Goal: Information Seeking & Learning: Find specific fact

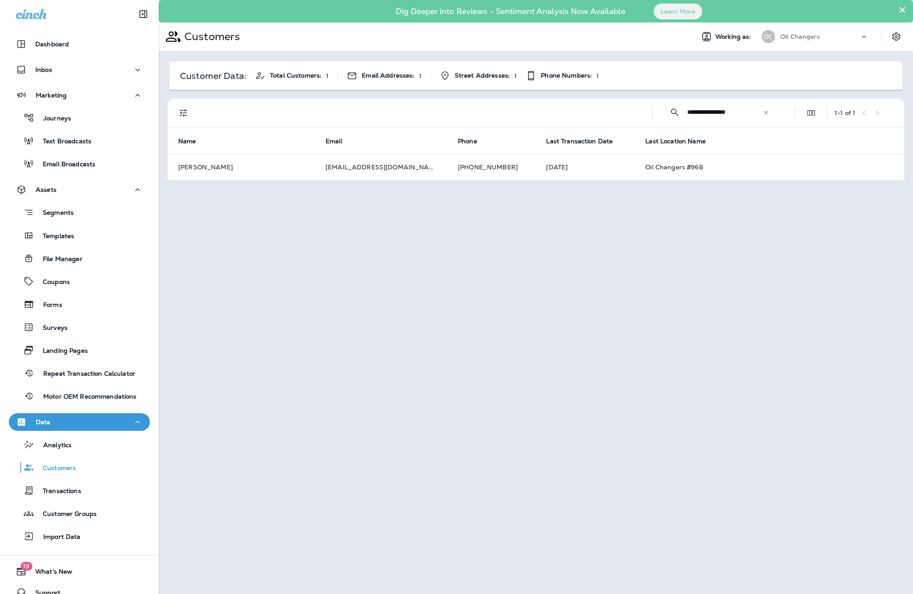
click at [762, 112] on input "**********" at bounding box center [725, 112] width 76 height 23
click at [770, 113] on div "**********" at bounding box center [719, 112] width 119 height 23
click at [767, 113] on icon at bounding box center [767, 112] width 4 height 4
click at [740, 115] on input "text" at bounding box center [733, 112] width 92 height 23
paste input "**********"
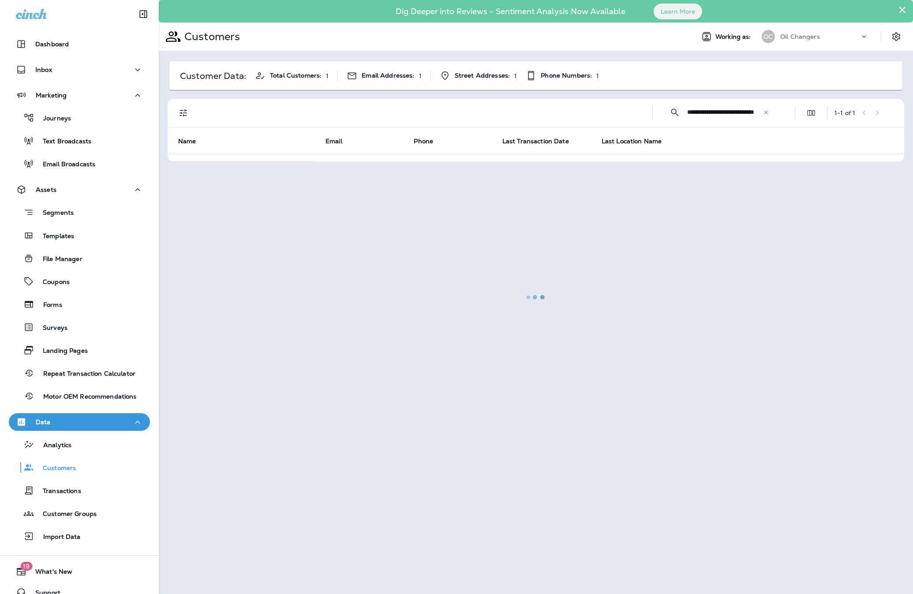
scroll to position [0, 21]
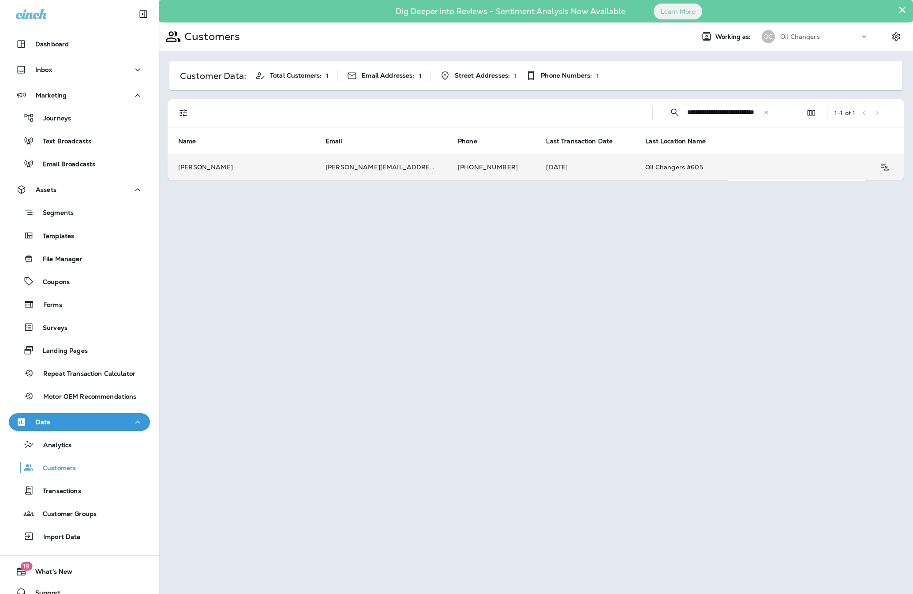
type input "**********"
click at [329, 173] on td "[PERSON_NAME][EMAIL_ADDRESS][PERSON_NAME][DOMAIN_NAME]" at bounding box center [381, 167] width 132 height 26
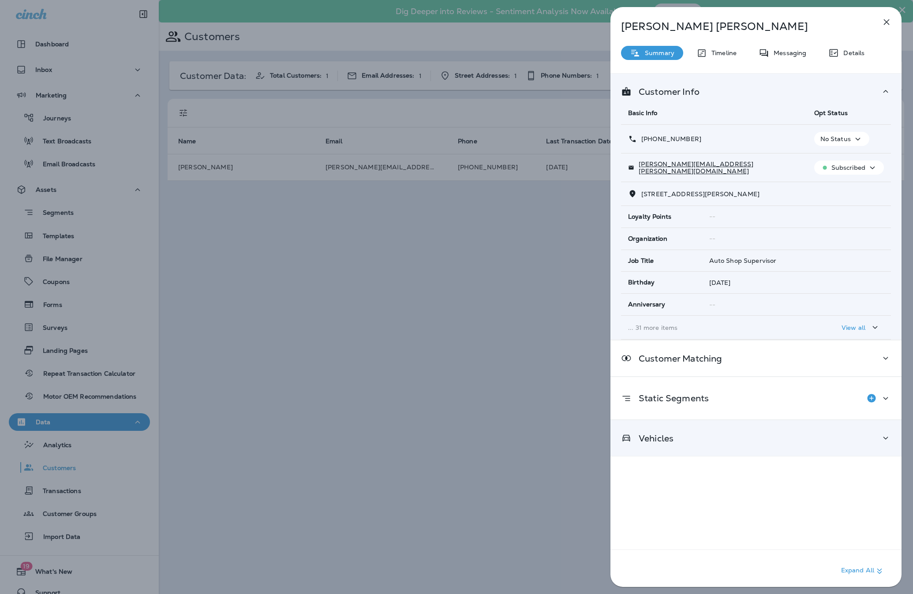
click at [722, 432] on div "Vehicles" at bounding box center [756, 439] width 291 height 36
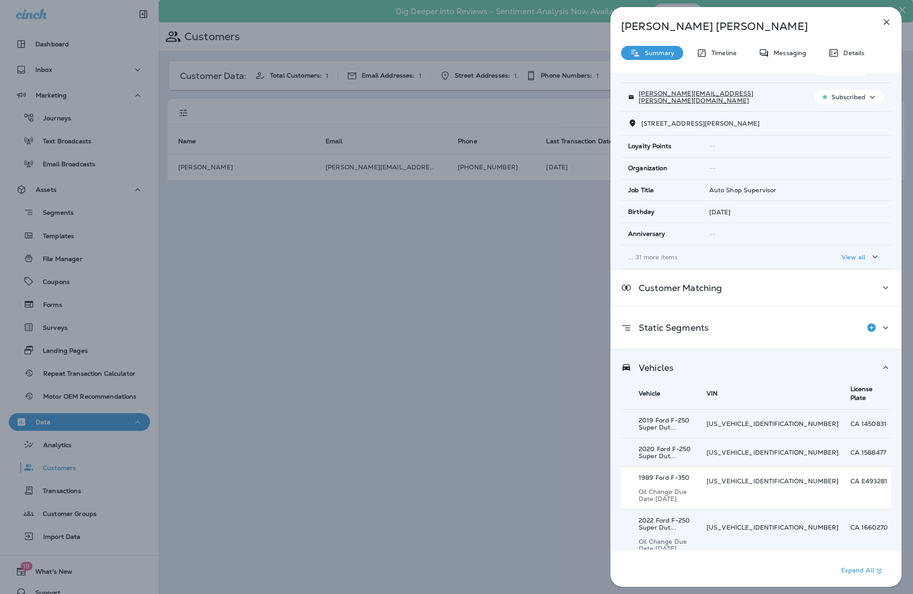
scroll to position [87, 0]
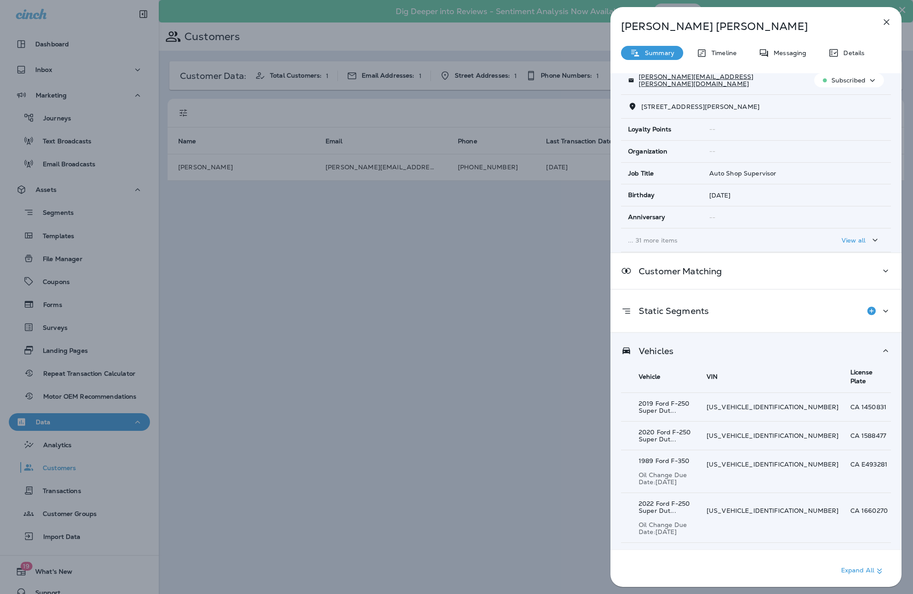
click at [728, 49] on p "Timeline" at bounding box center [722, 52] width 30 height 7
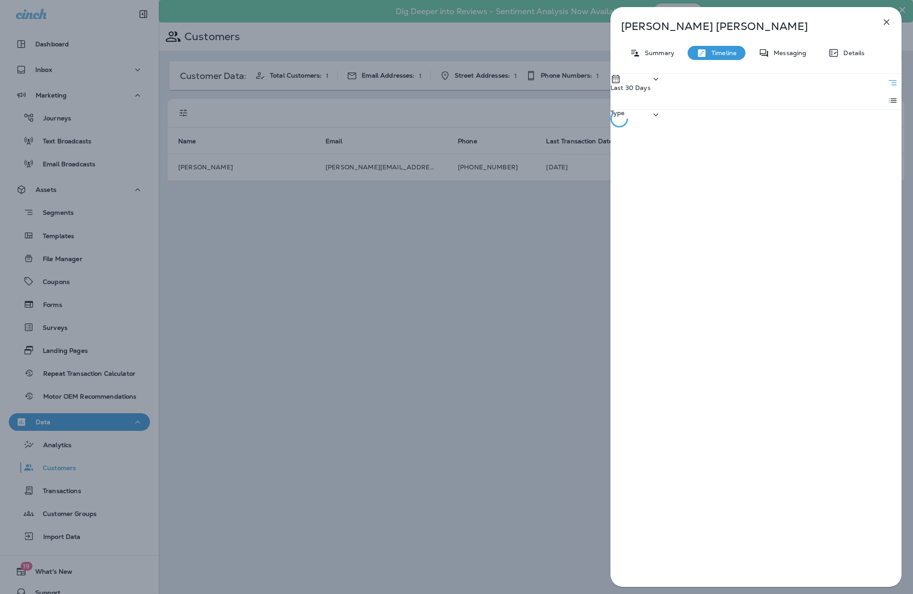
click at [661, 84] on div "Last 30 Days" at bounding box center [636, 92] width 51 height 36
click at [643, 124] on div "All" at bounding box center [619, 116] width 47 height 18
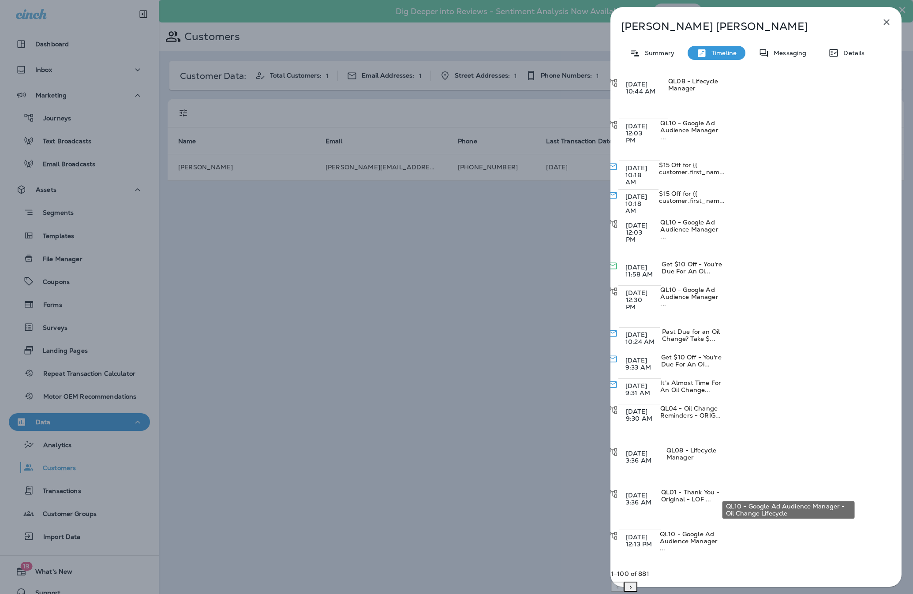
scroll to position [56, 0]
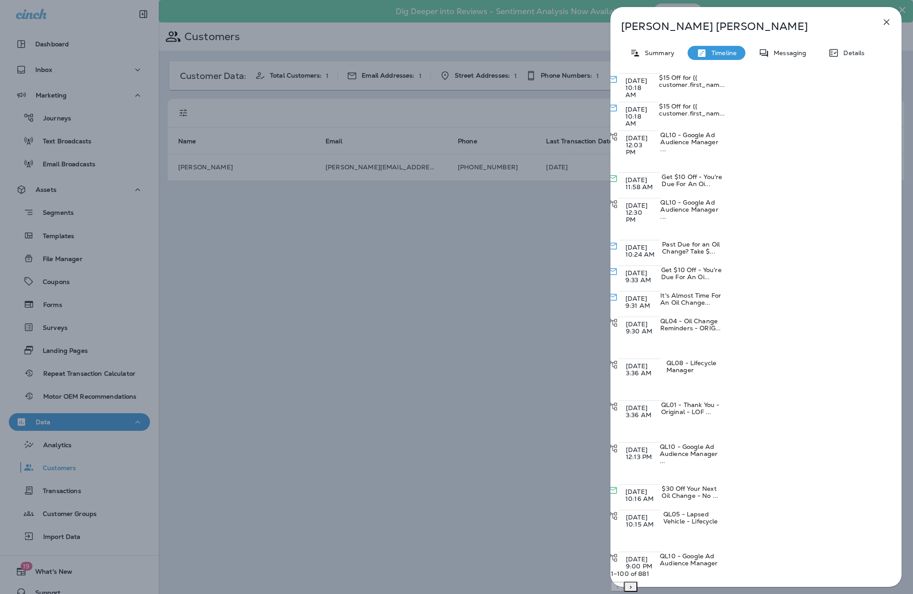
scroll to position [143, 0]
click at [718, 486] on span "$30 Off Your Next Oil Change - No ..." at bounding box center [690, 493] width 56 height 15
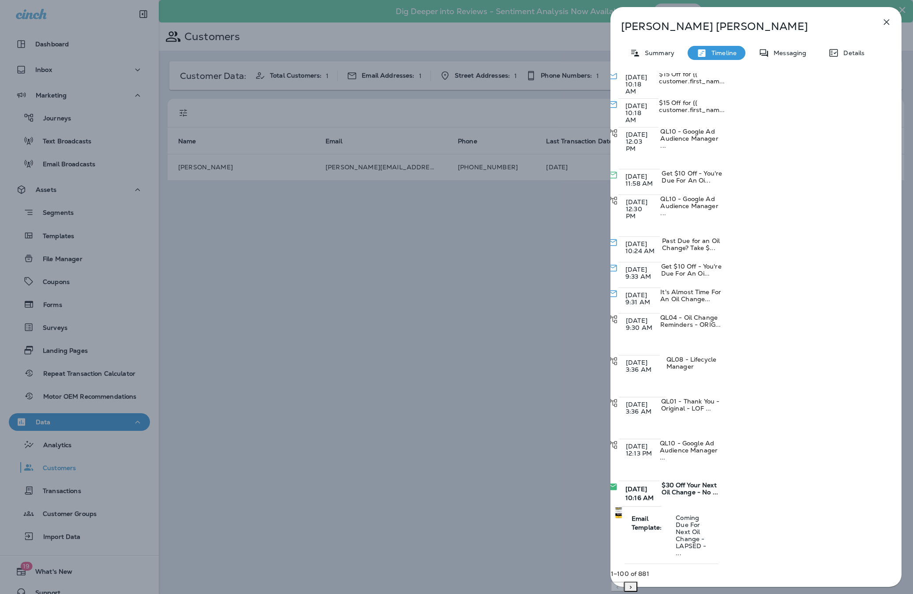
scroll to position [146, 0]
click at [722, 263] on span "Get $10 Off - You're Due For An Oi..." at bounding box center [691, 270] width 60 height 15
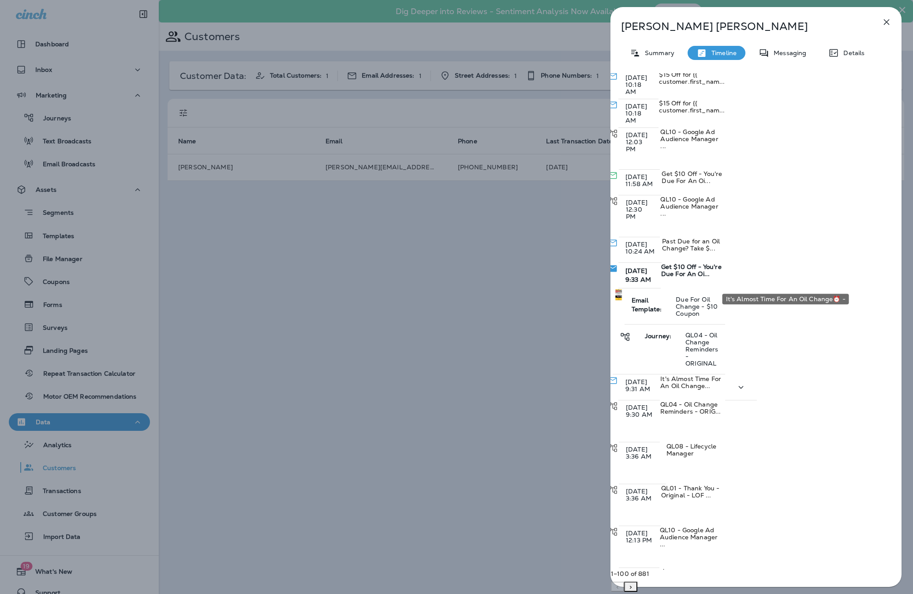
click at [721, 375] on span "It's Almost Time For An Oil Change..." at bounding box center [691, 382] width 61 height 15
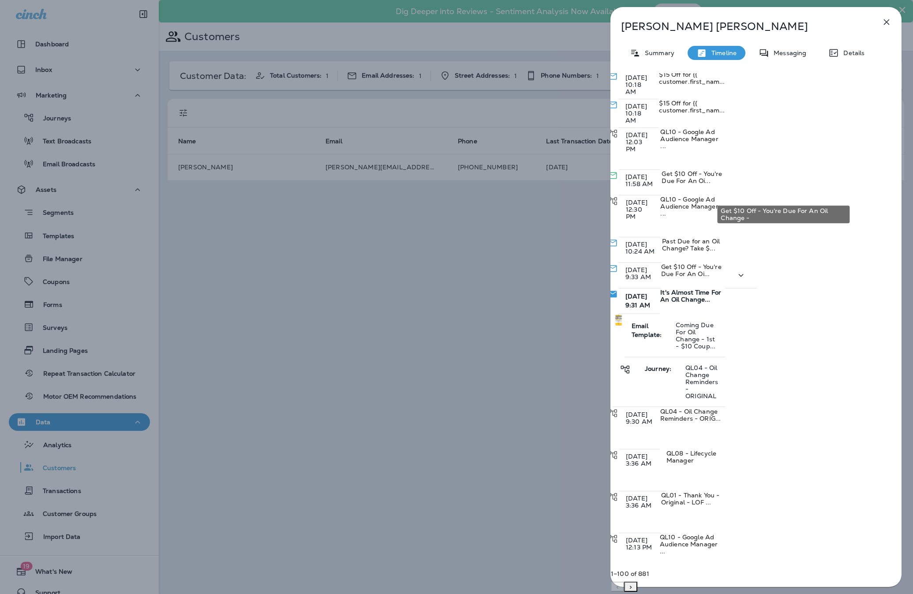
click at [722, 263] on span "Get $10 Off - You're Due For An Oi..." at bounding box center [691, 270] width 60 height 15
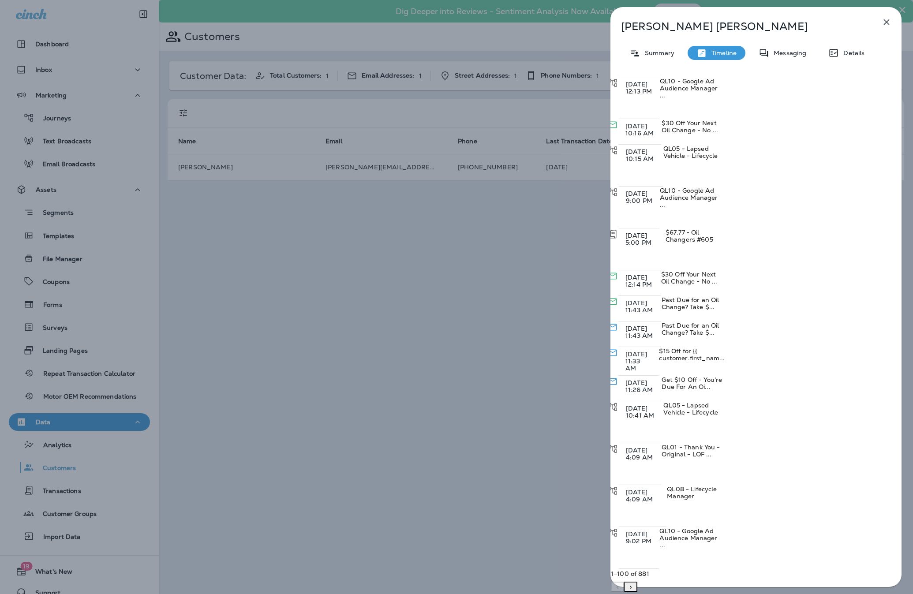
scroll to position [598, 0]
click at [650, 49] on p "Summary" at bounding box center [658, 52] width 34 height 7
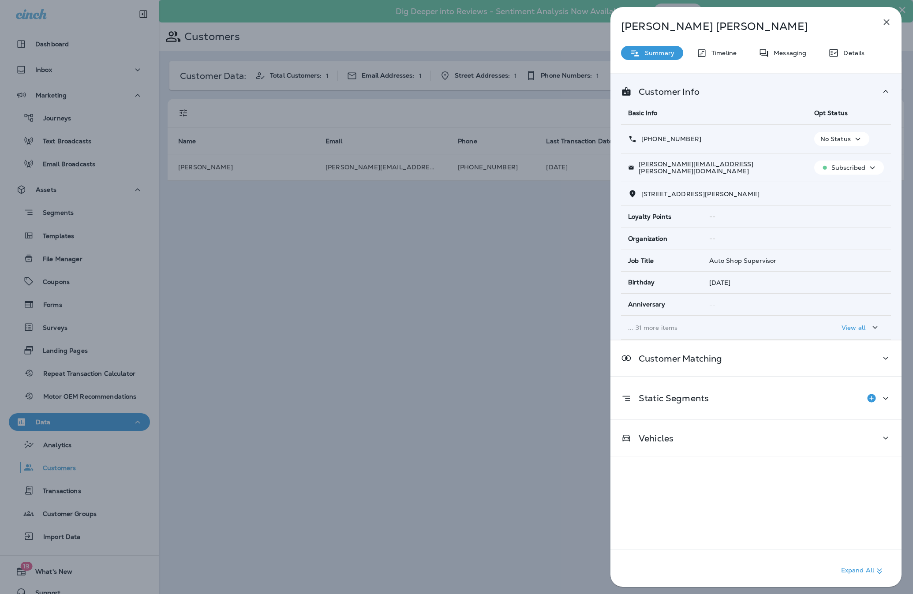
click at [790, 323] on td "... 31 more items" at bounding box center [714, 328] width 186 height 24
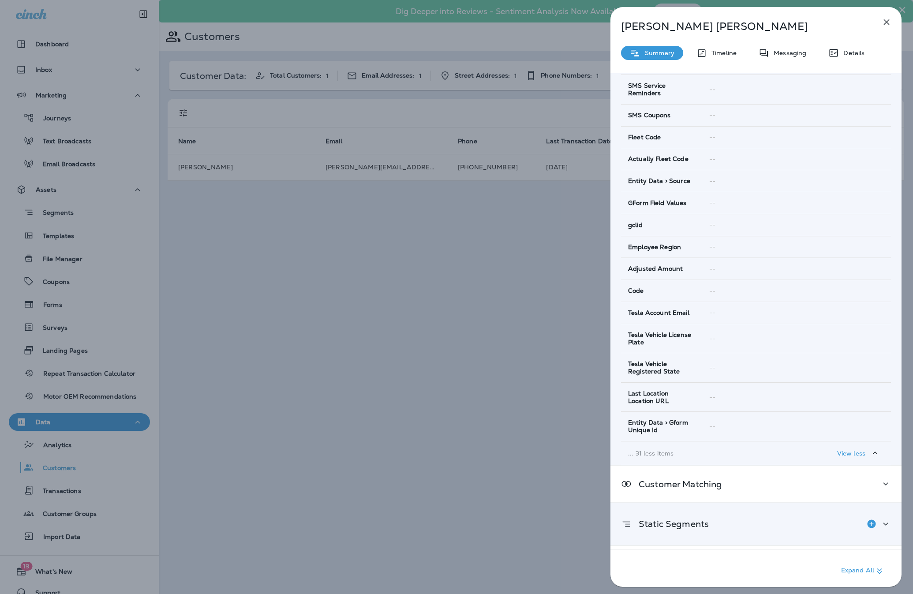
scroll to position [642, 0]
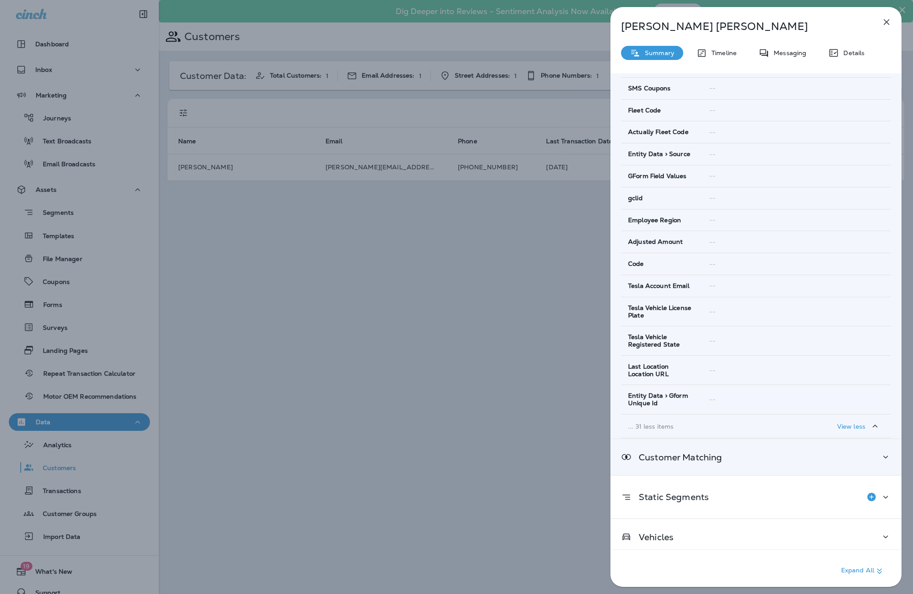
click at [706, 454] on p "Customer Matching" at bounding box center [677, 457] width 90 height 7
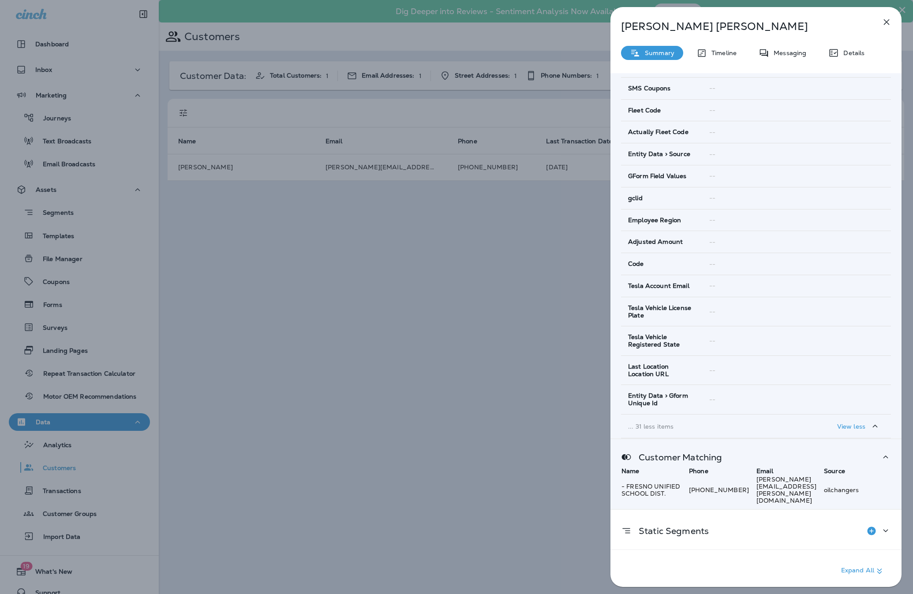
scroll to position [680, 0]
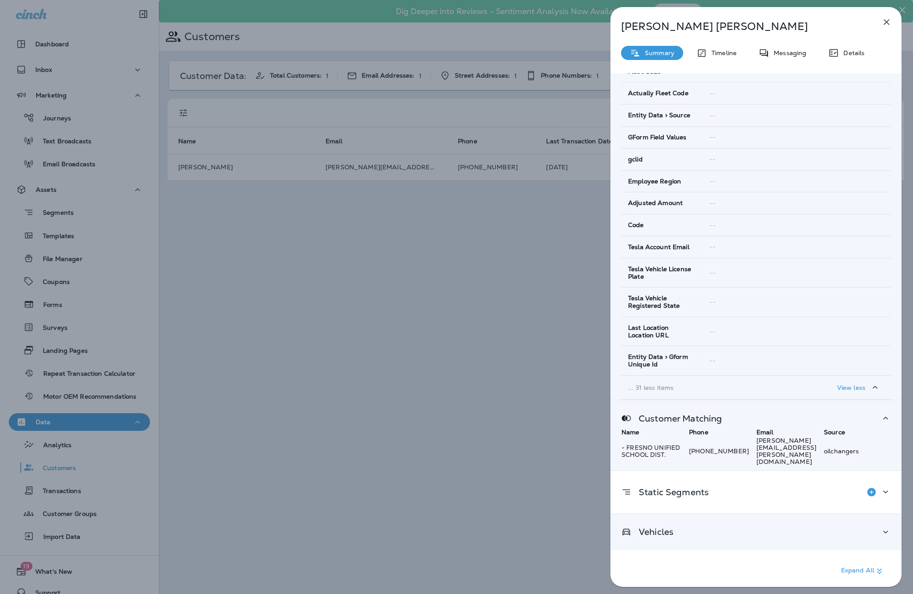
click at [743, 525] on div "Vehicles" at bounding box center [756, 533] width 291 height 36
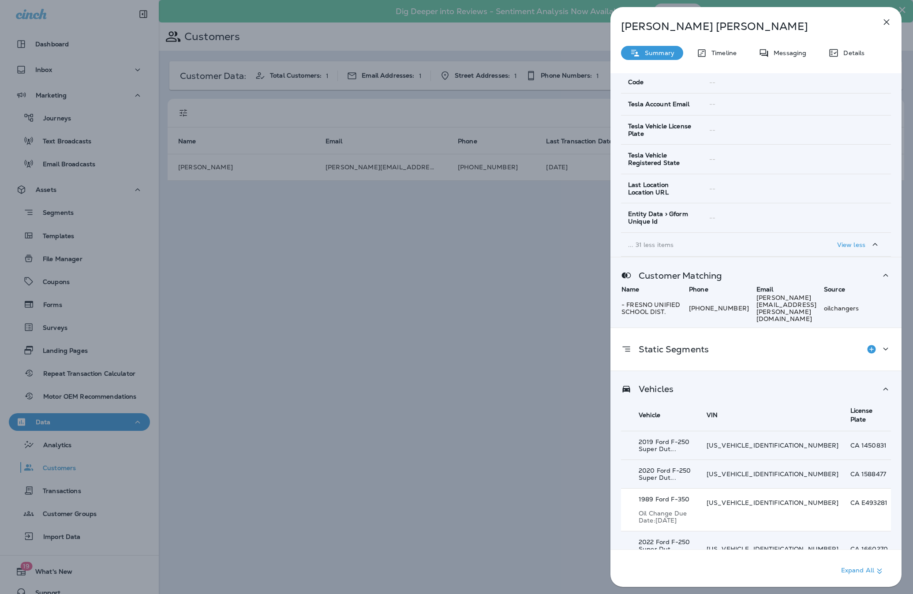
scroll to position [861, 0]
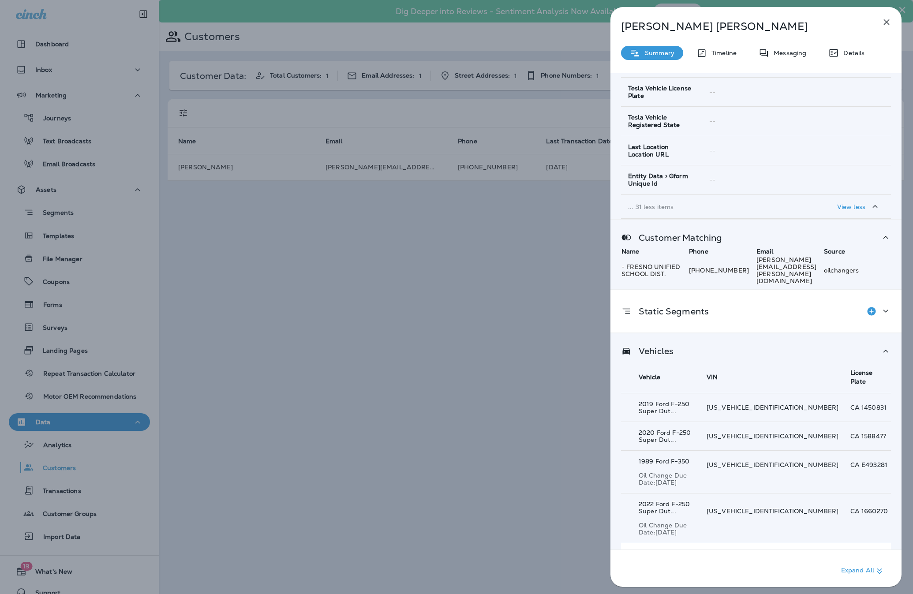
drag, startPoint x: 690, startPoint y: 535, endPoint x: 710, endPoint y: 523, distance: 23.5
click at [690, 575] on p "Show 301 more item(s)" at bounding box center [674, 579] width 80 height 8
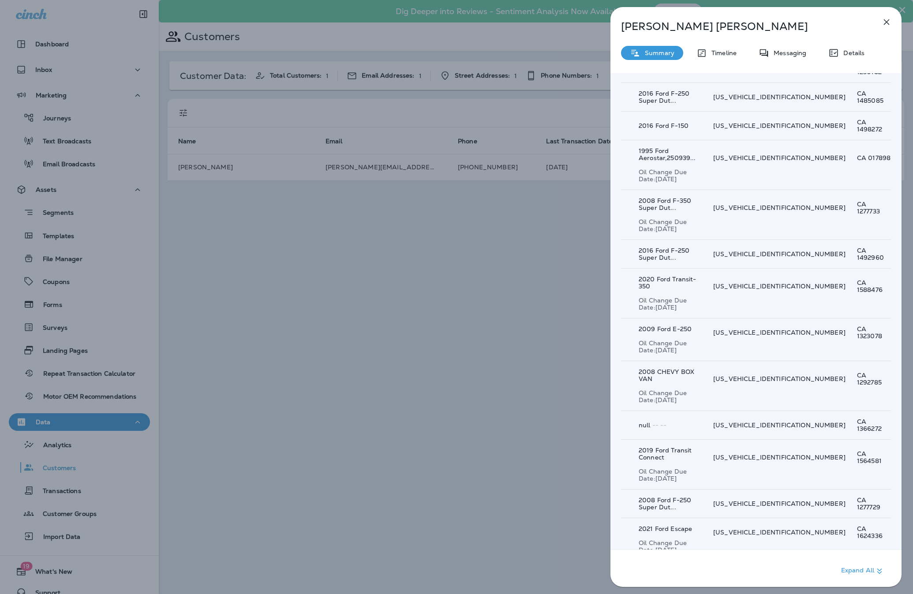
scroll to position [11117, 0]
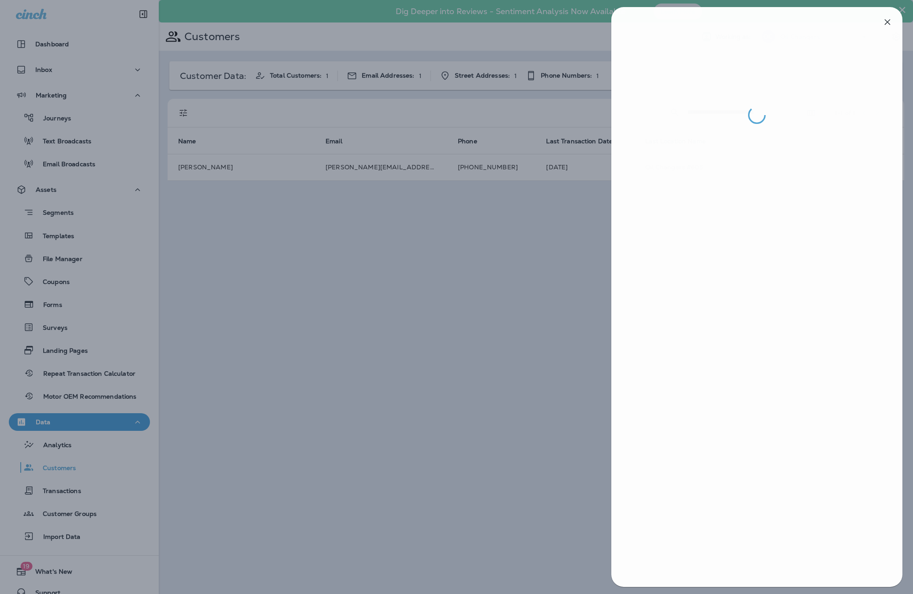
click at [554, 376] on div at bounding box center [457, 297] width 913 height 594
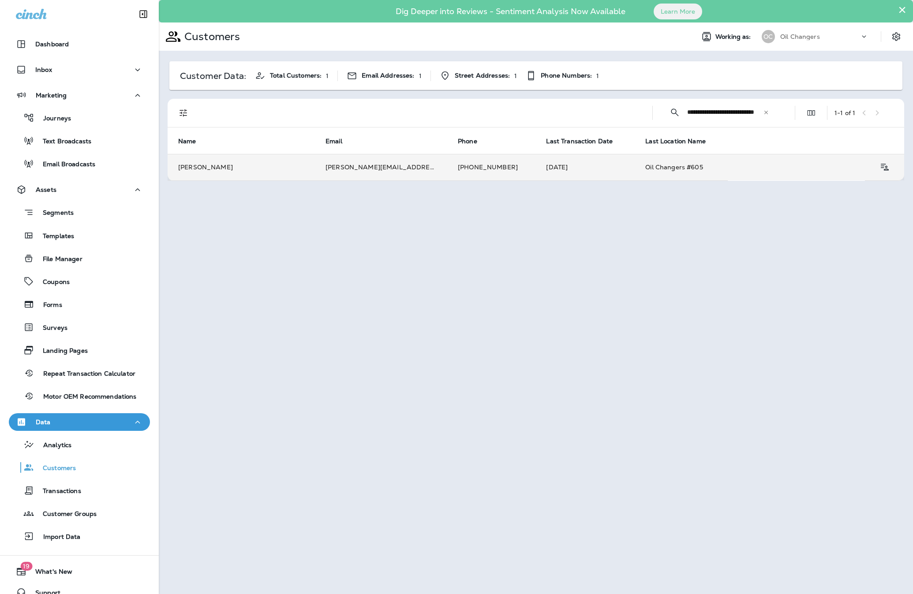
click at [425, 173] on td "[PERSON_NAME][EMAIL_ADDRESS][PERSON_NAME][DOMAIN_NAME]" at bounding box center [381, 167] width 132 height 26
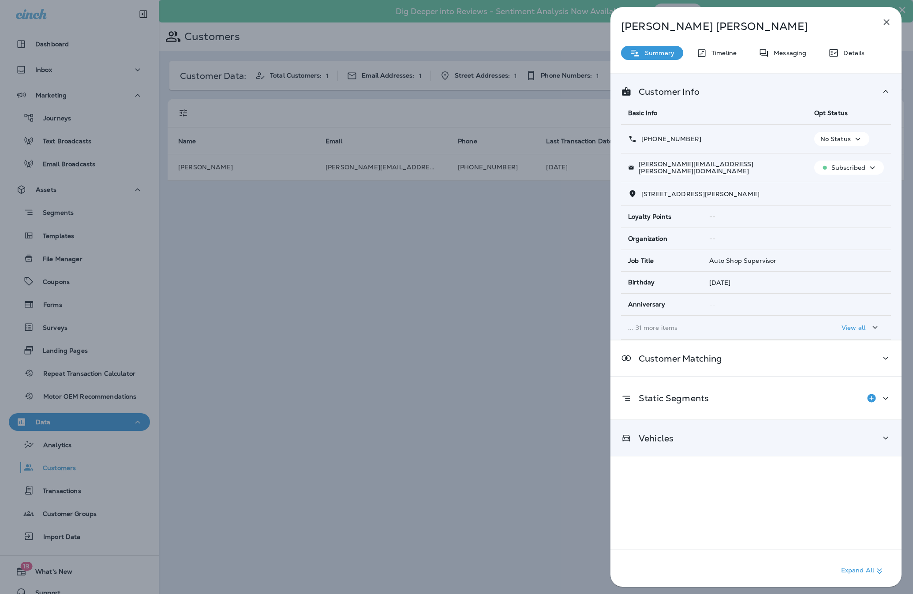
click at [696, 430] on div "Vehicles" at bounding box center [756, 439] width 291 height 36
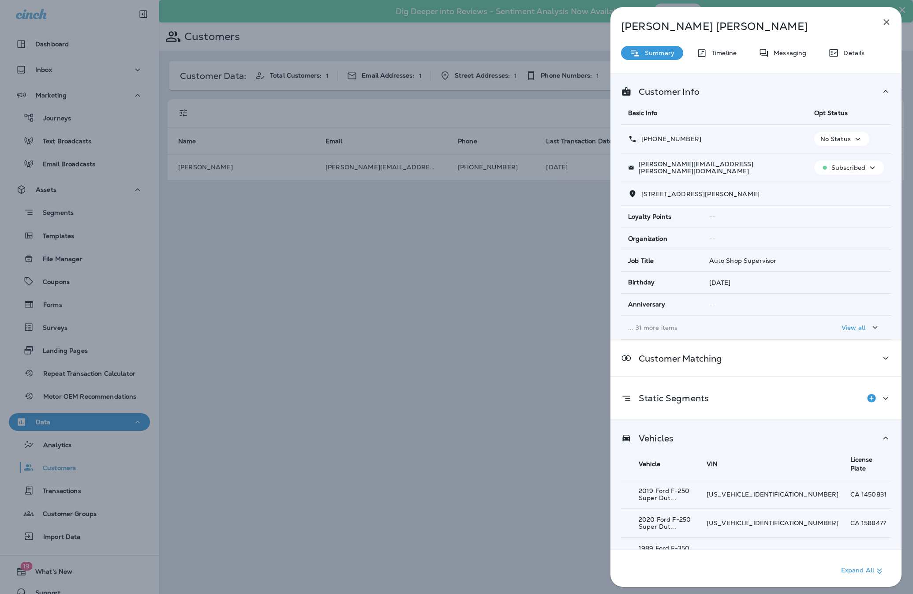
scroll to position [87, 0]
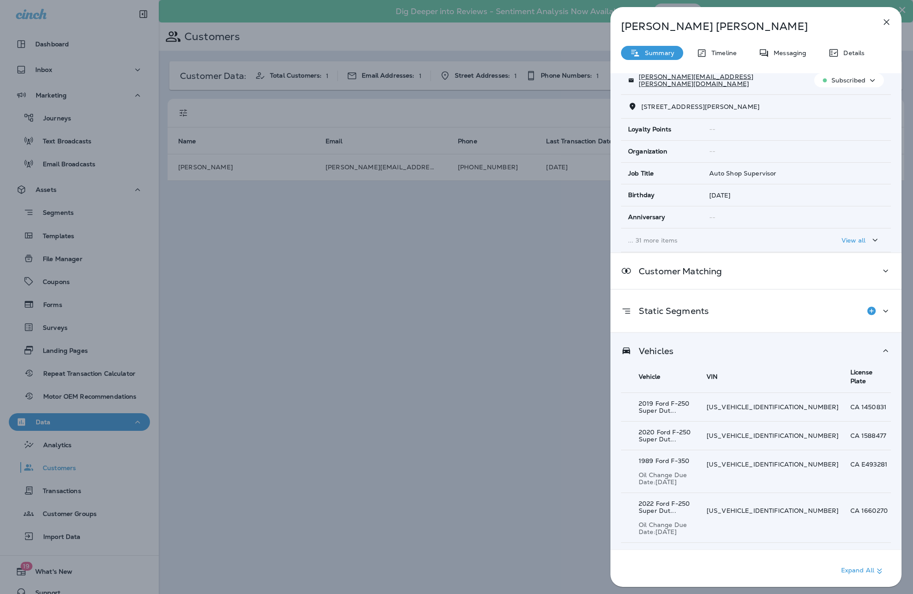
click at [680, 575] on p "Show 301 more item(s)" at bounding box center [674, 579] width 80 height 8
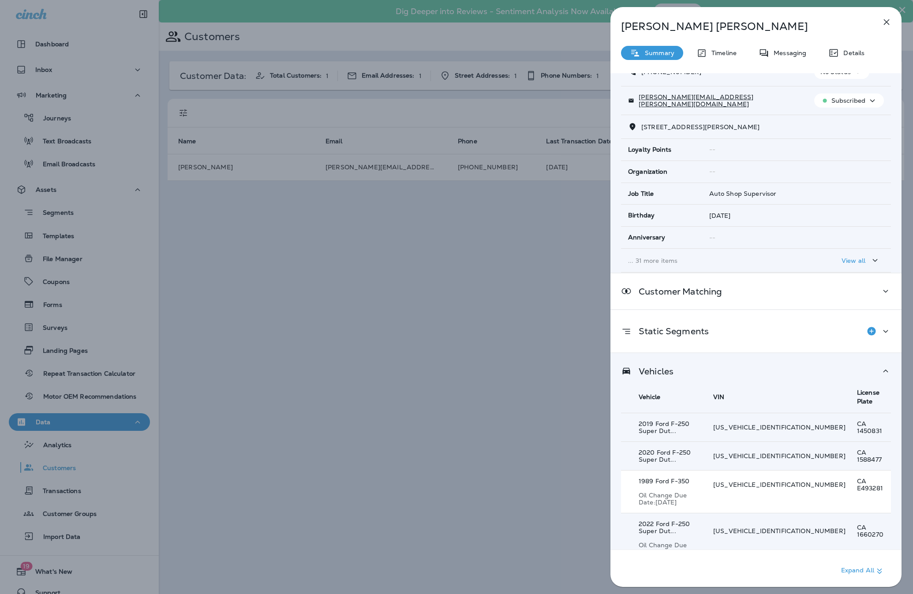
scroll to position [0, 0]
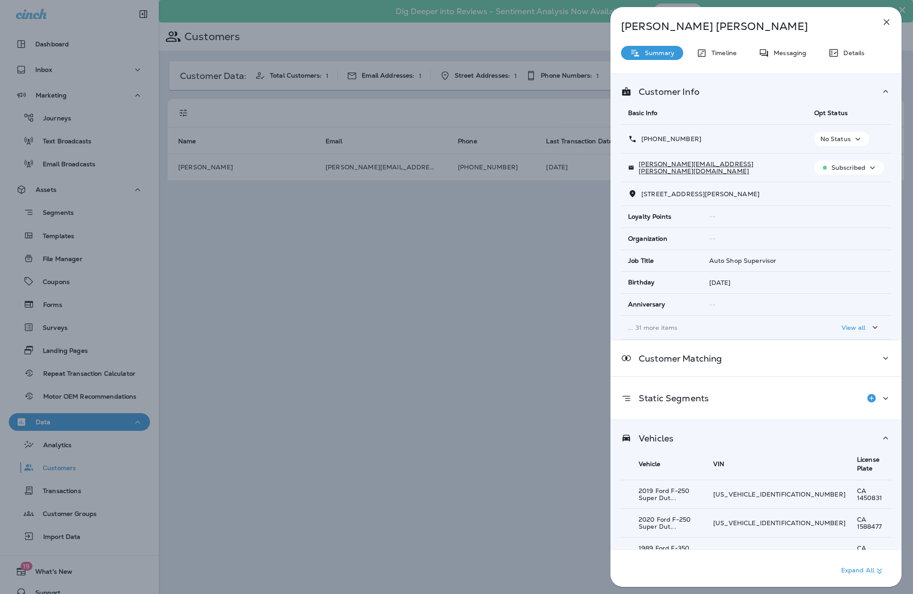
click at [858, 54] on p "Details" at bounding box center [852, 52] width 26 height 7
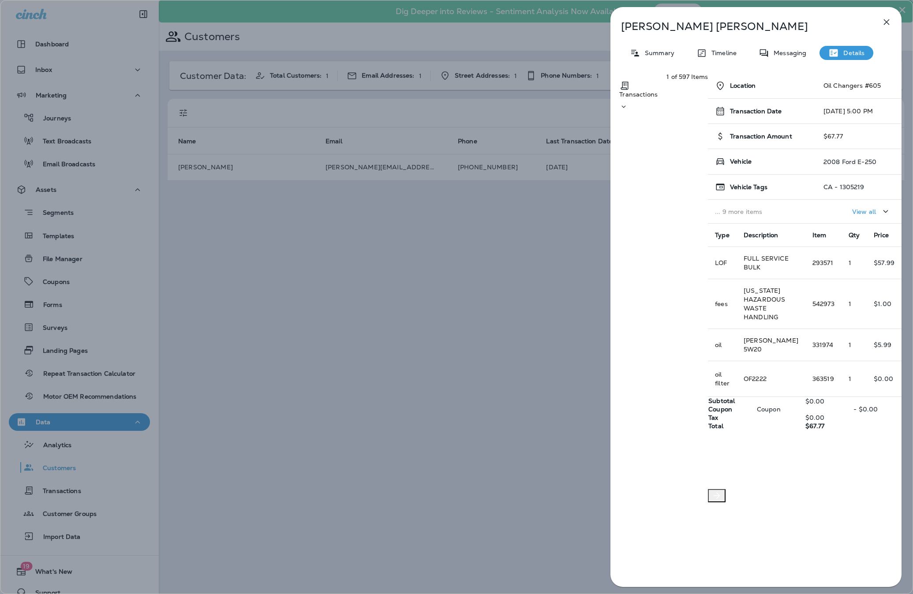
click at [726, 489] on button "Next" at bounding box center [717, 495] width 18 height 13
click at [722, 491] on icon "Next" at bounding box center [717, 496] width 11 height 11
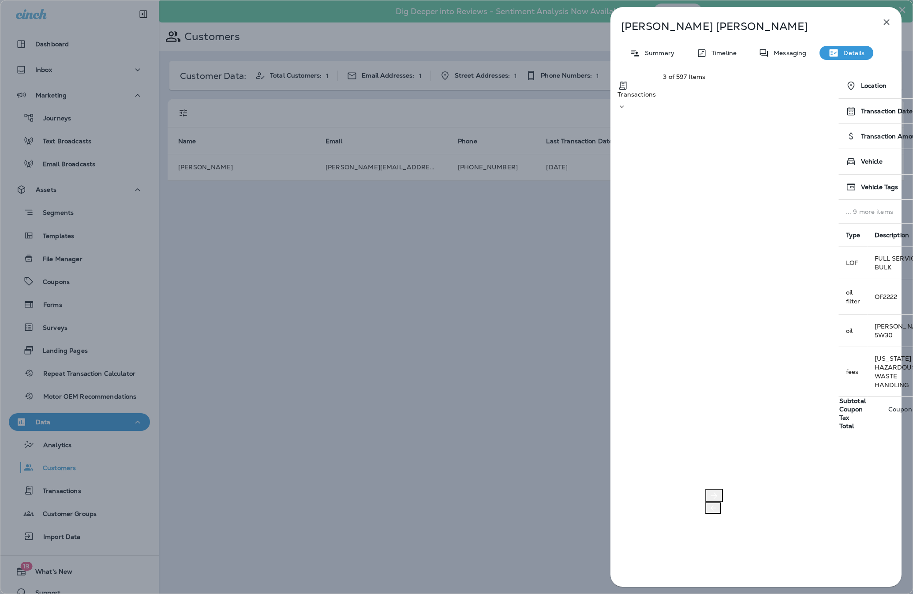
click at [902, 312] on div "[PERSON_NAME] Summary Timeline Messaging Details Transactions 3 of 597 Items Lo…" at bounding box center [756, 297] width 314 height 594
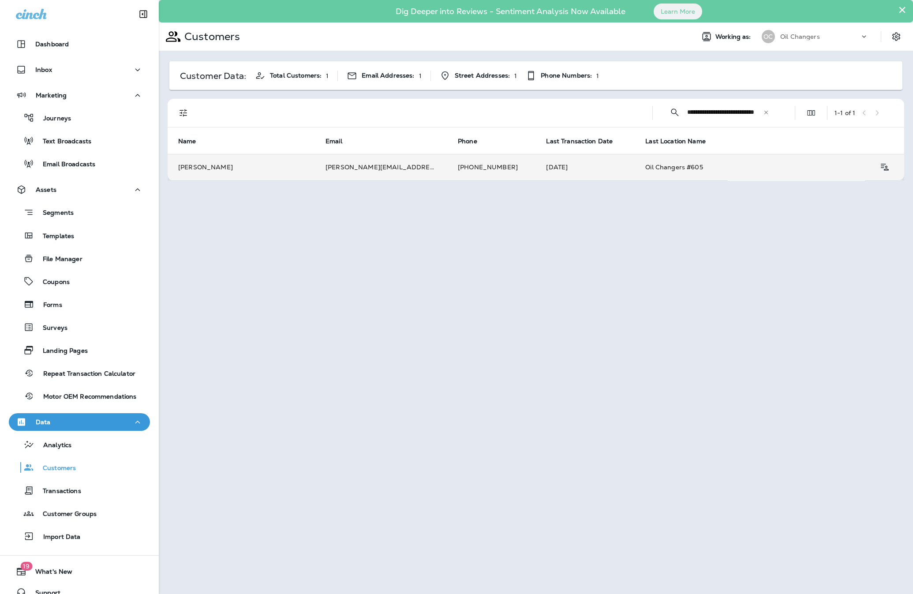
click at [384, 169] on td "[PERSON_NAME][EMAIL_ADDRESS][PERSON_NAME][DOMAIN_NAME]" at bounding box center [381, 167] width 132 height 26
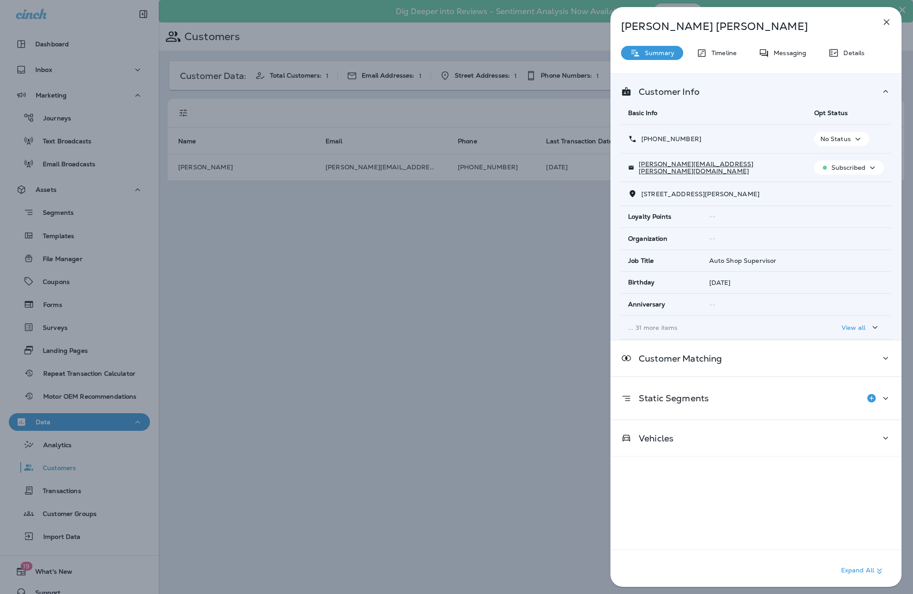
click at [735, 52] on p "Timeline" at bounding box center [722, 52] width 30 height 7
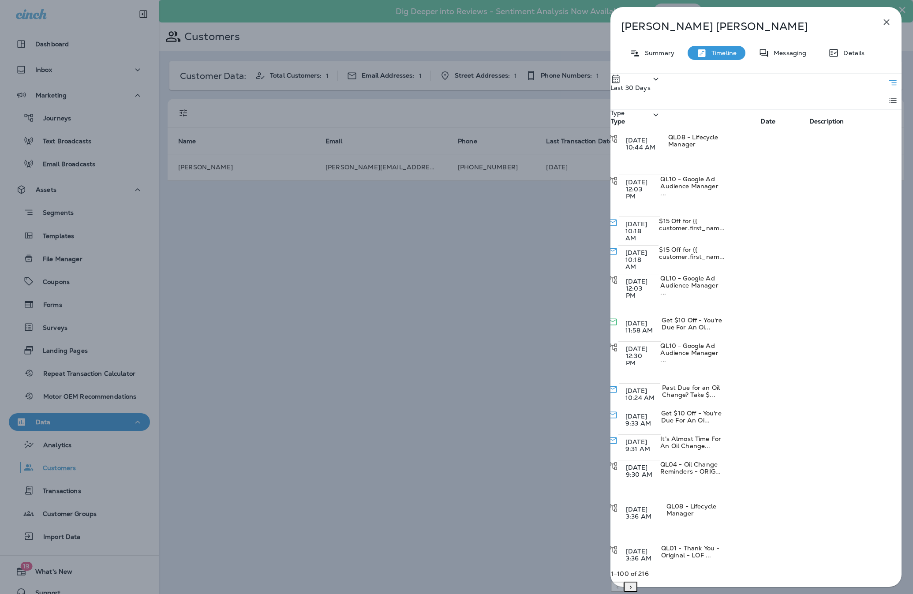
click at [545, 249] on div "[PERSON_NAME] Summary Timeline Messaging Details Last 30 Days Type Type Date De…" at bounding box center [456, 297] width 913 height 594
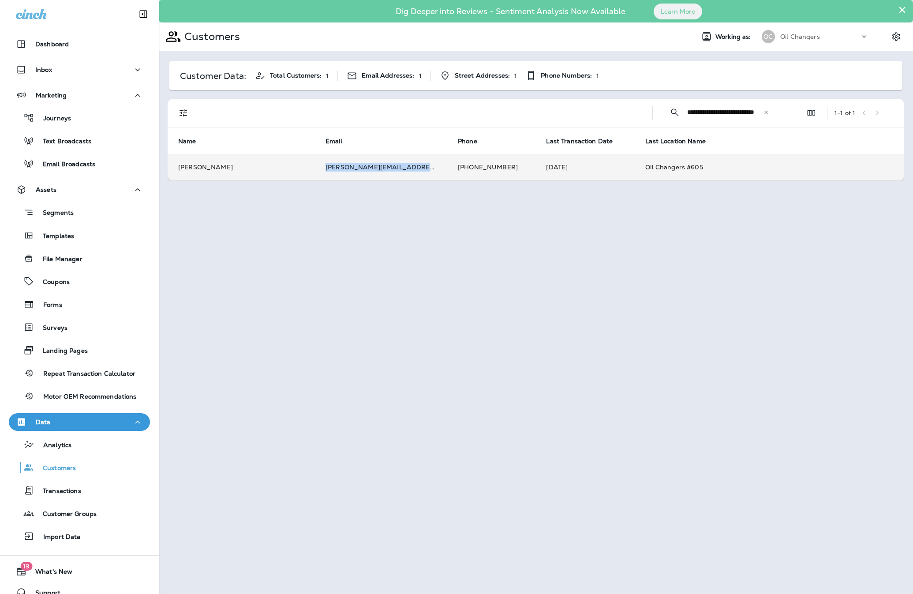
drag, startPoint x: 427, startPoint y: 167, endPoint x: 323, endPoint y: 166, distance: 103.3
click at [323, 166] on td "[PERSON_NAME][EMAIL_ADDRESS][PERSON_NAME][DOMAIN_NAME]" at bounding box center [381, 167] width 132 height 26
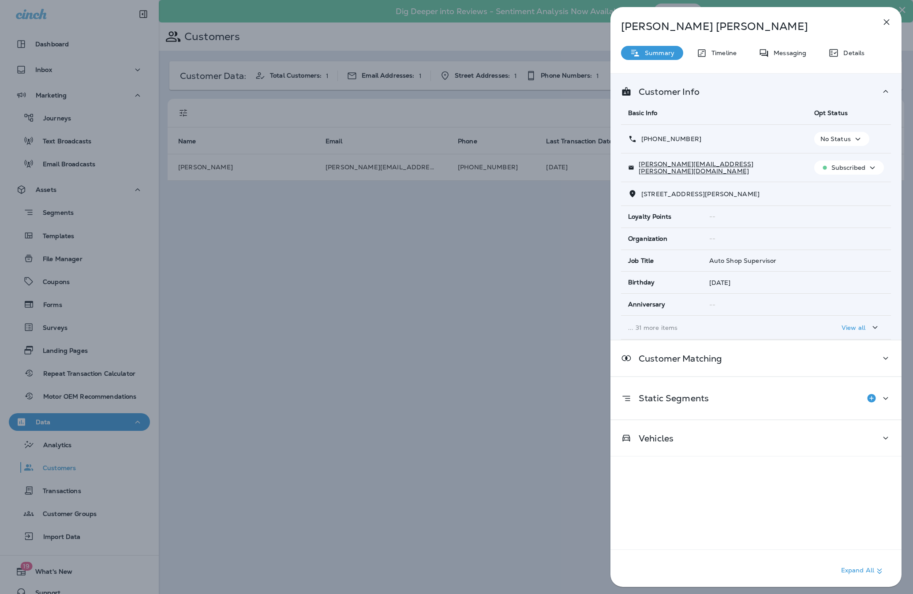
click at [720, 52] on p "Timeline" at bounding box center [722, 52] width 30 height 7
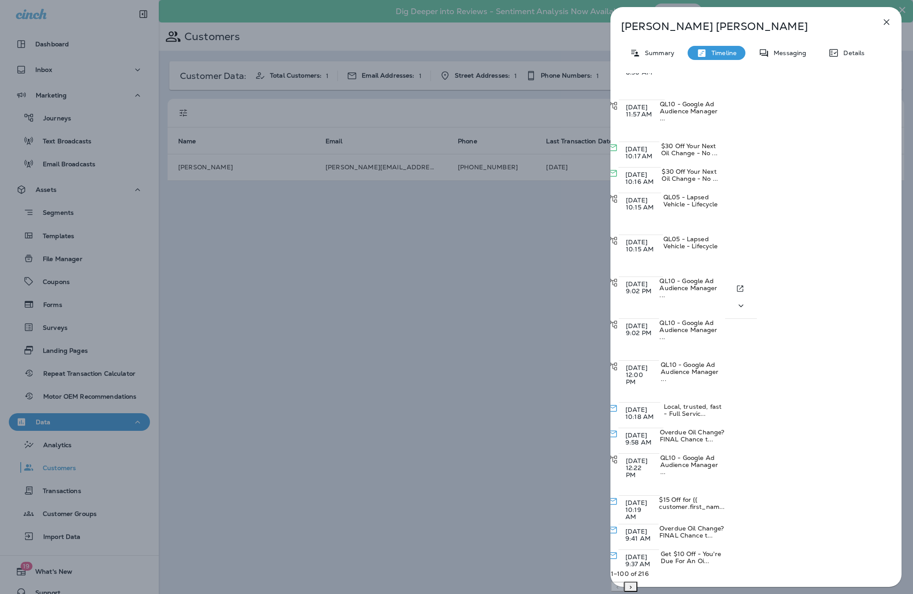
scroll to position [1297, 0]
click at [439, 330] on div "[PERSON_NAME] Summary Timeline Messaging Details Last 30 Days Type Type Date De…" at bounding box center [456, 297] width 913 height 594
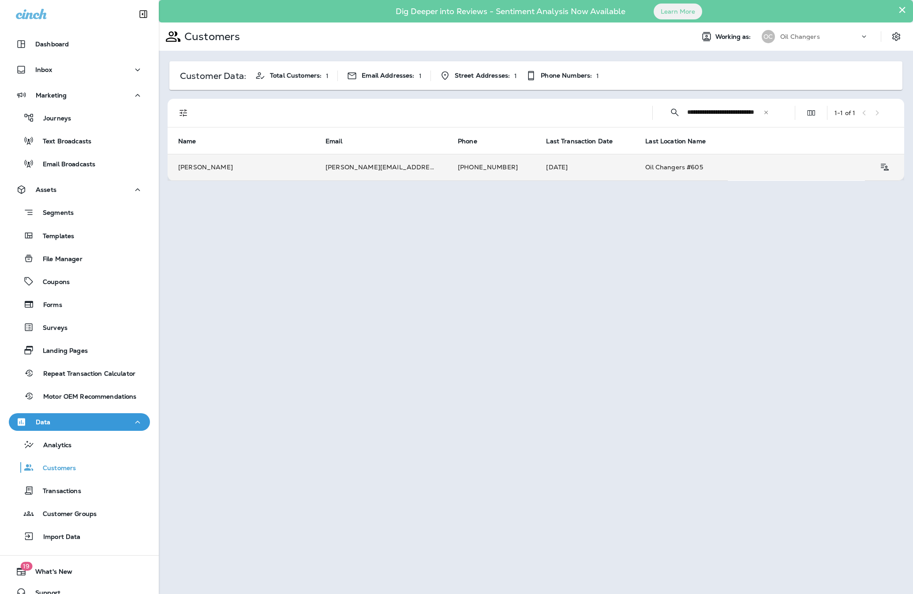
click at [389, 161] on td "[PERSON_NAME][EMAIL_ADDRESS][PERSON_NAME][DOMAIN_NAME]" at bounding box center [381, 167] width 132 height 26
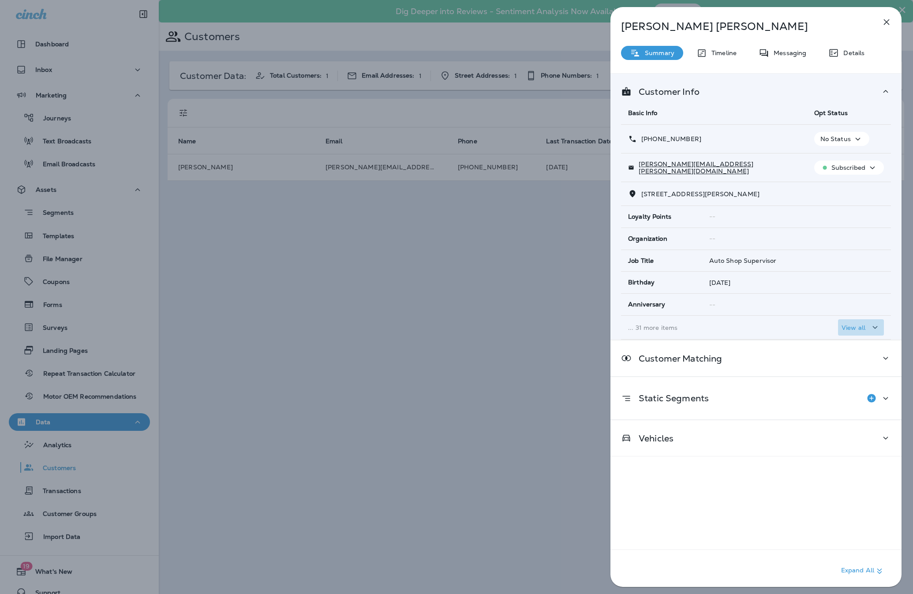
click at [847, 328] on p "View all" at bounding box center [854, 327] width 24 height 7
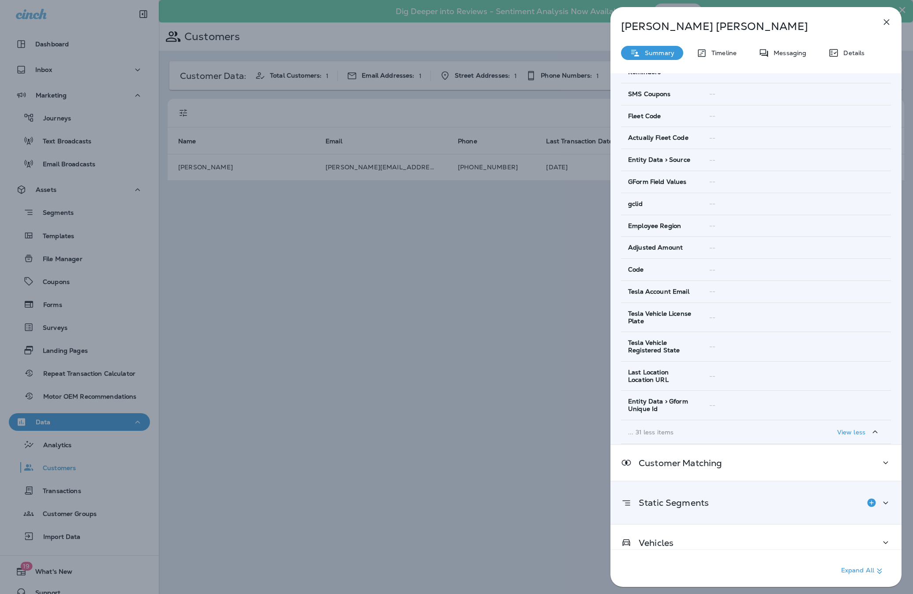
scroll to position [642, 0]
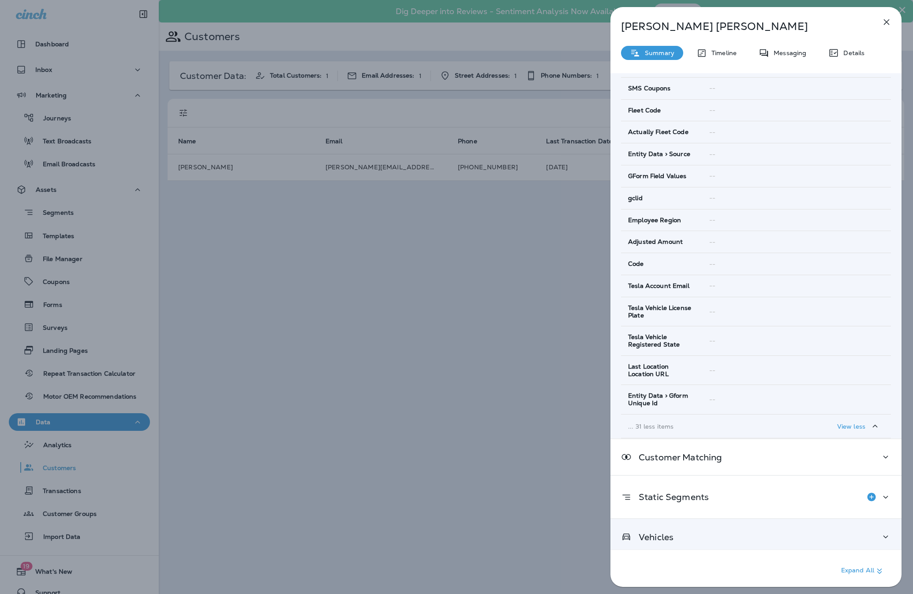
click at [688, 532] on div "Vehicles" at bounding box center [756, 537] width 270 height 11
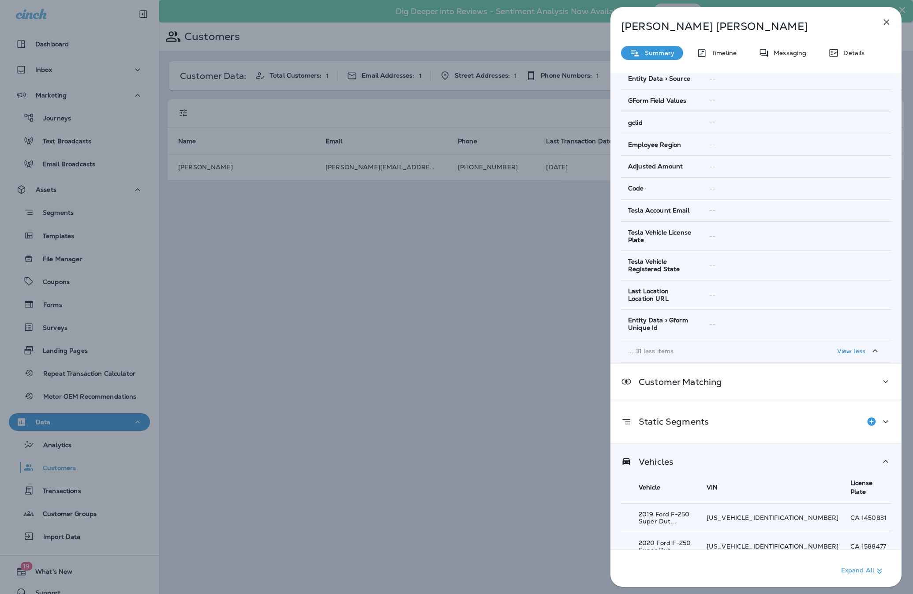
scroll to position [822, 0]
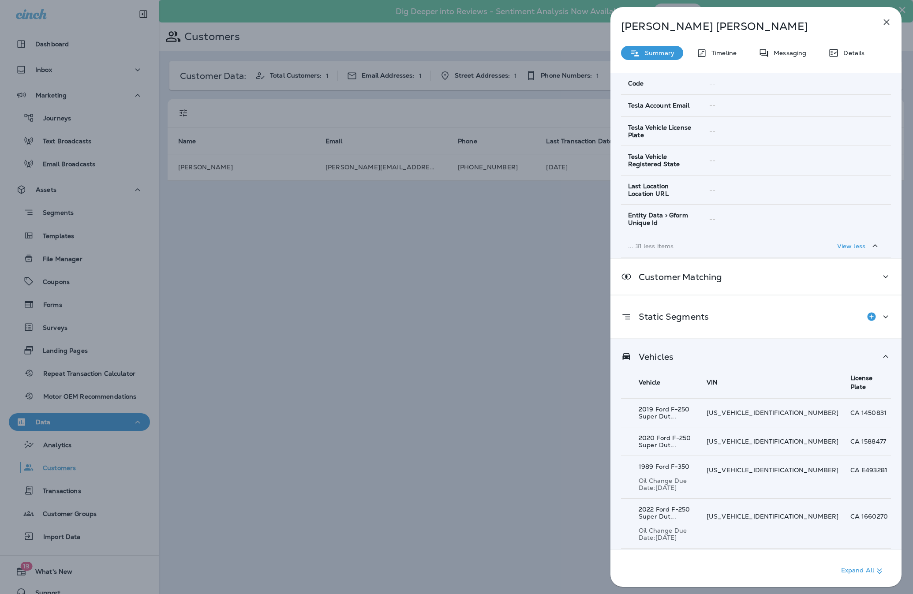
drag, startPoint x: 672, startPoint y: 542, endPoint x: 691, endPoint y: 524, distance: 25.3
click at [672, 581] on p "Show 301 more item(s)" at bounding box center [674, 585] width 80 height 8
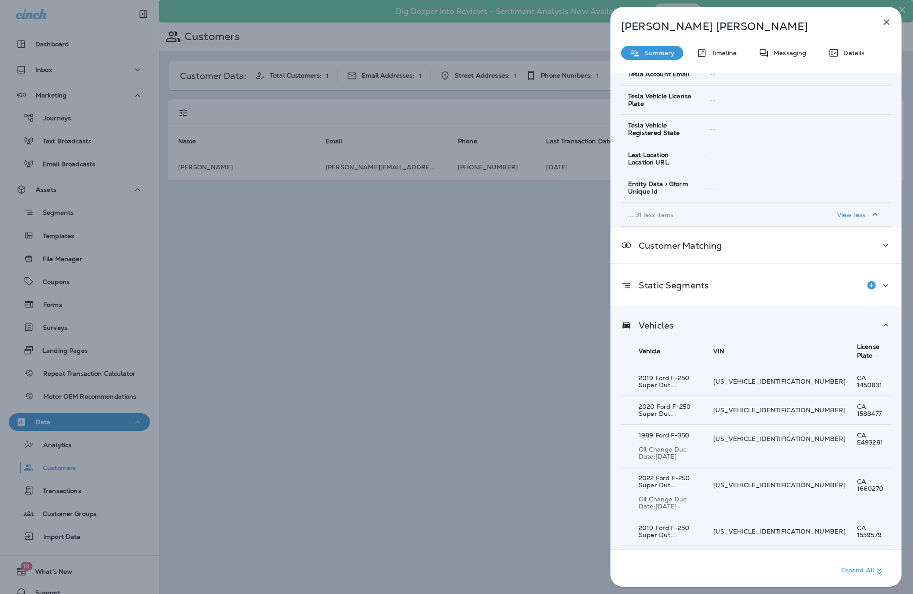
scroll to position [944, 0]
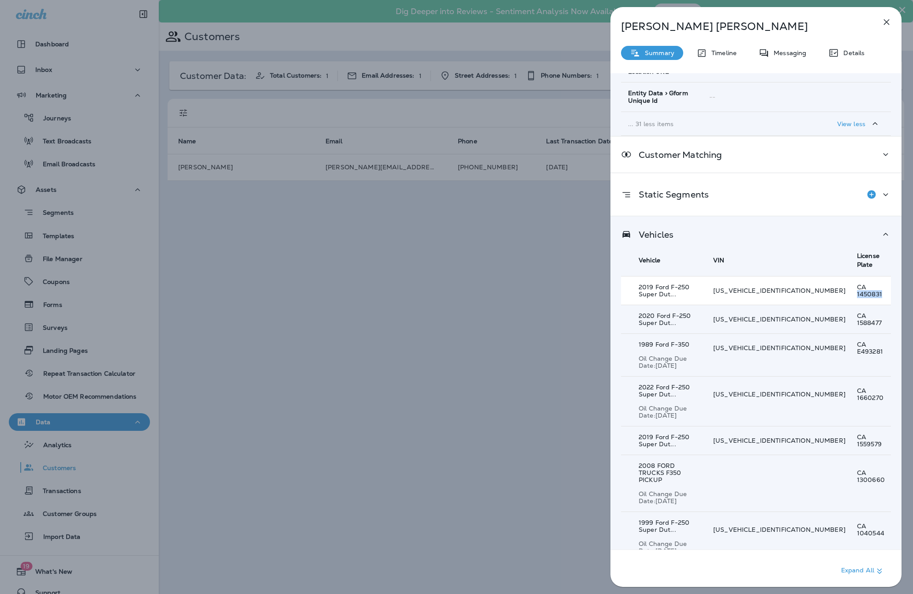
drag, startPoint x: 847, startPoint y: 273, endPoint x: 873, endPoint y: 273, distance: 26.5
click at [873, 284] on p "CA 1450831" at bounding box center [874, 291] width 34 height 14
copy p "1450831"
click at [721, 55] on p "Timeline" at bounding box center [722, 52] width 30 height 7
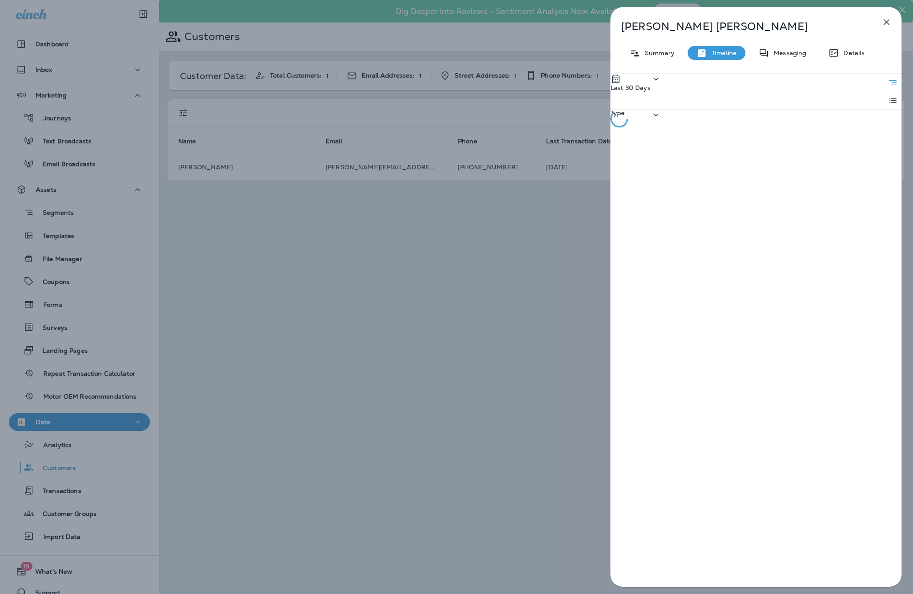
click at [848, 55] on p "Details" at bounding box center [852, 52] width 26 height 7
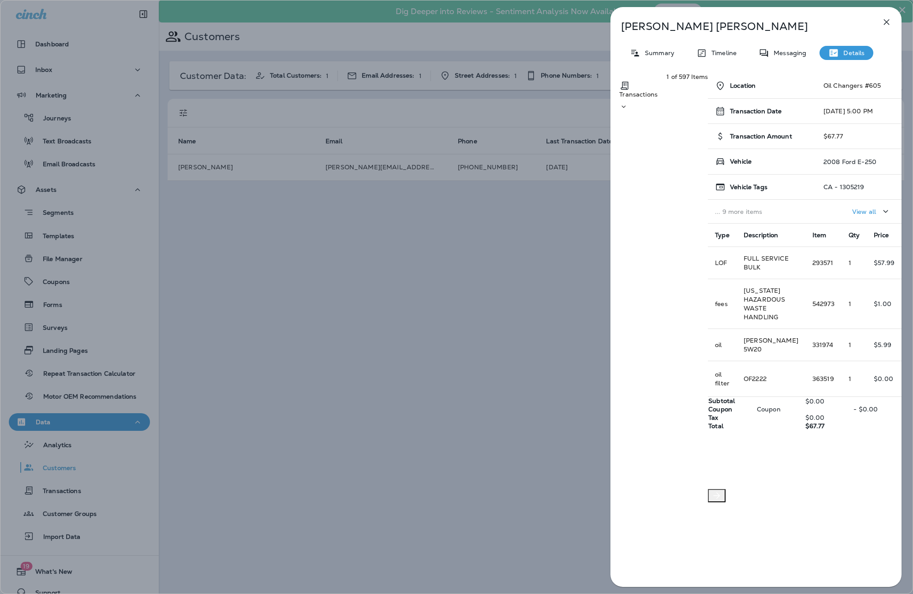
click at [853, 215] on p "View all" at bounding box center [865, 211] width 24 height 7
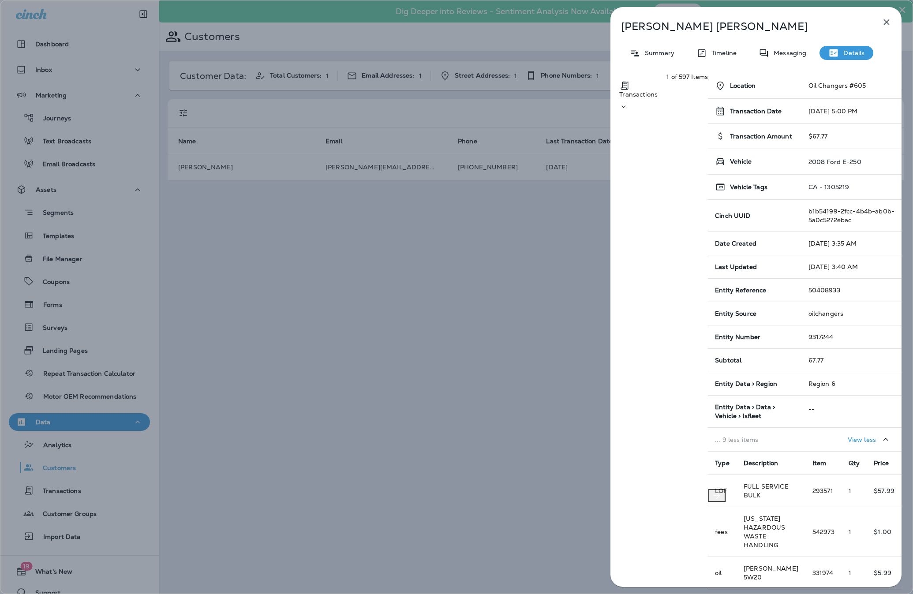
drag, startPoint x: 769, startPoint y: 216, endPoint x: 803, endPoint y: 217, distance: 34.0
click at [809, 191] on div "CA - 1305219" at bounding box center [852, 187] width 86 height 7
drag, startPoint x: 802, startPoint y: 217, endPoint x: 766, endPoint y: 214, distance: 35.9
click at [809, 191] on div "CA - 1305219" at bounding box center [852, 187] width 86 height 7
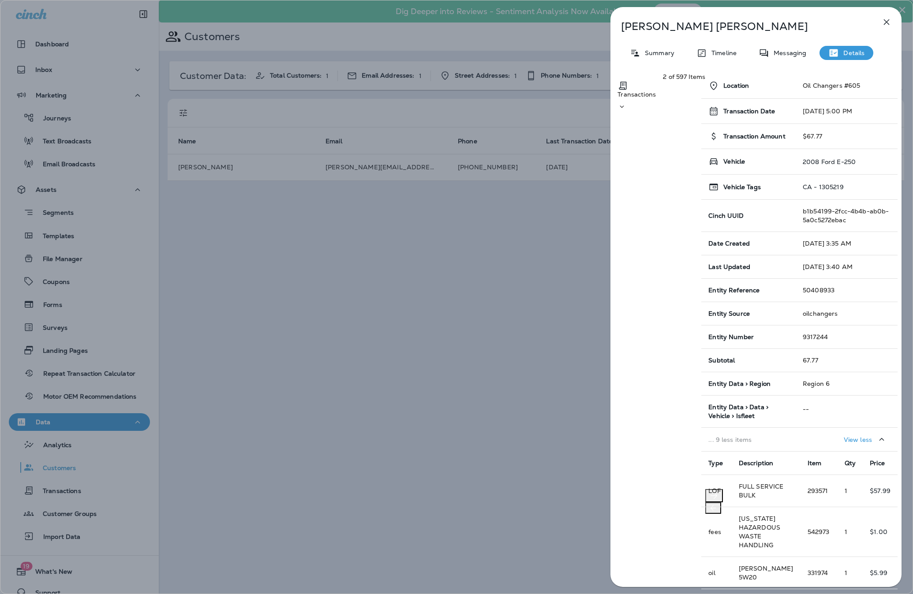
click at [766, 214] on div "Location Oil Changers #605 Transaction Date [DATE] 5:00 PM Transaction Amount $…" at bounding box center [804, 281] width 196 height 416
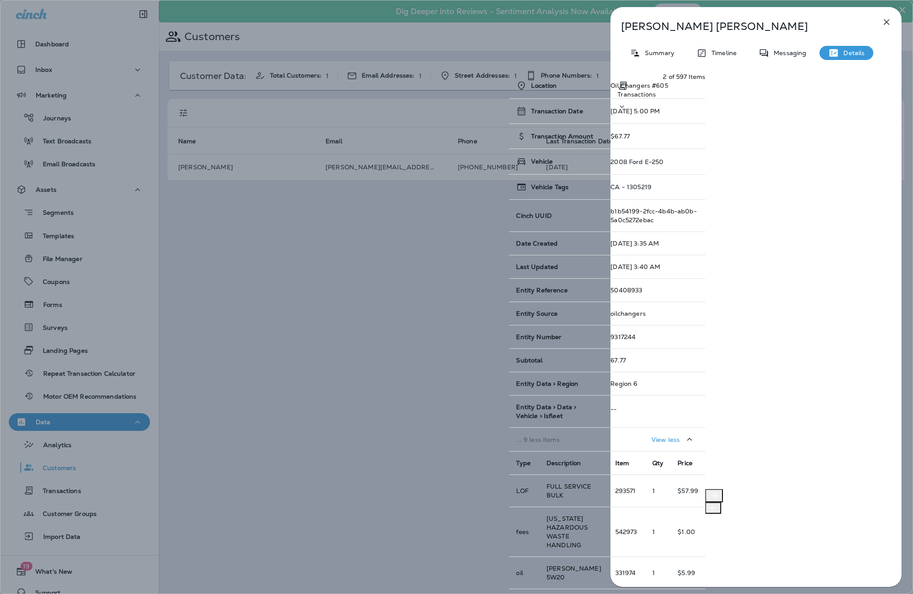
click at [709, 504] on icon "Previous" at bounding box center [713, 508] width 9 height 9
click at [624, 310] on div "Location Oil Changers #605 Transaction Date [DATE] 5:00 PM Transaction Amount $…" at bounding box center [607, 366] width 196 height 586
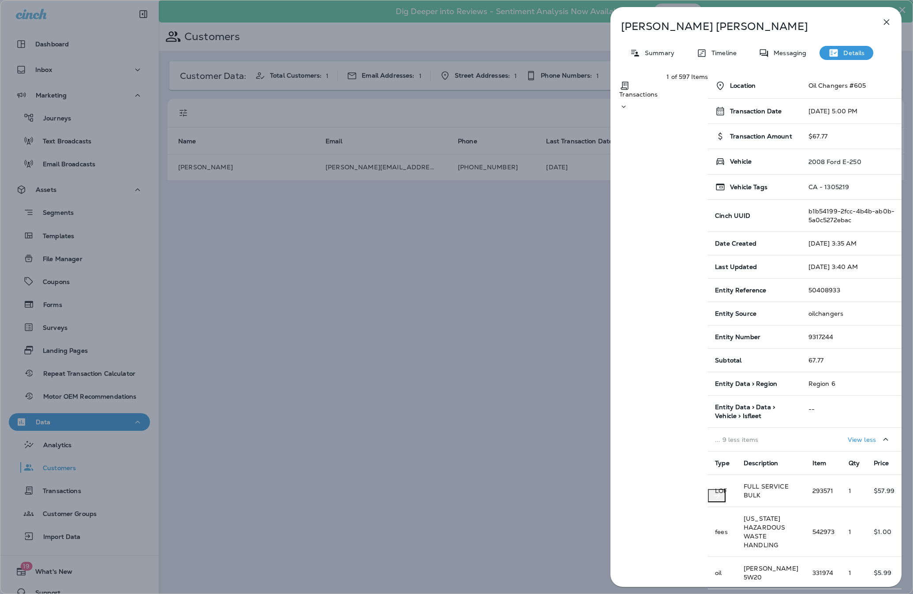
drag, startPoint x: 768, startPoint y: 216, endPoint x: 799, endPoint y: 215, distance: 31.4
click at [809, 191] on div "CA - 1305219" at bounding box center [852, 187] width 86 height 7
drag, startPoint x: 799, startPoint y: 215, endPoint x: 775, endPoint y: 216, distance: 24.3
click at [809, 191] on div "CA - 1305219" at bounding box center [852, 187] width 86 height 7
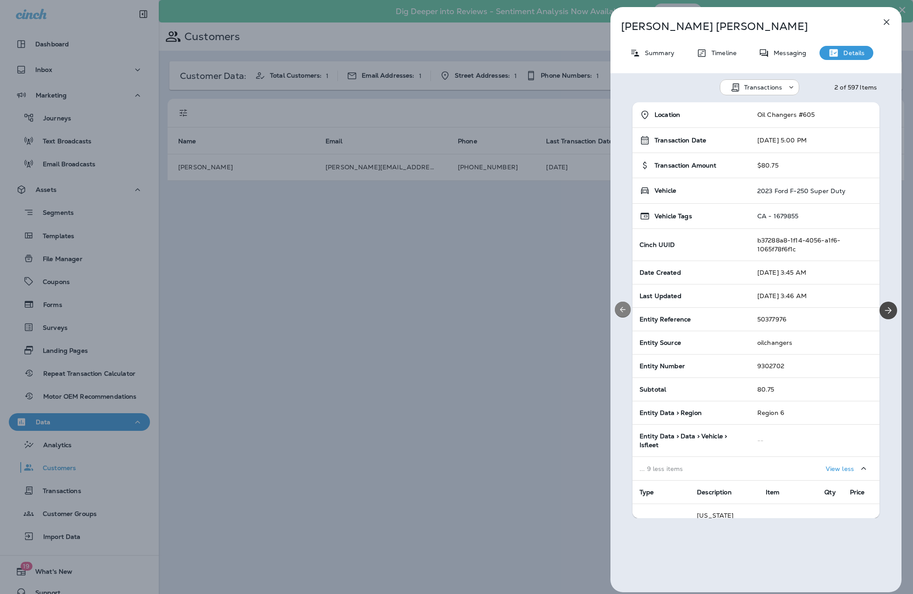
click at [619, 310] on icon "Previous" at bounding box center [623, 309] width 9 height 9
drag, startPoint x: 769, startPoint y: 216, endPoint x: 799, endPoint y: 217, distance: 30.4
click at [799, 217] on div "CA - 1305219" at bounding box center [814, 216] width 118 height 7
drag, startPoint x: 798, startPoint y: 217, endPoint x: 787, endPoint y: 214, distance: 11.7
click at [781, 214] on div "CA - 1305219" at bounding box center [814, 216] width 118 height 7
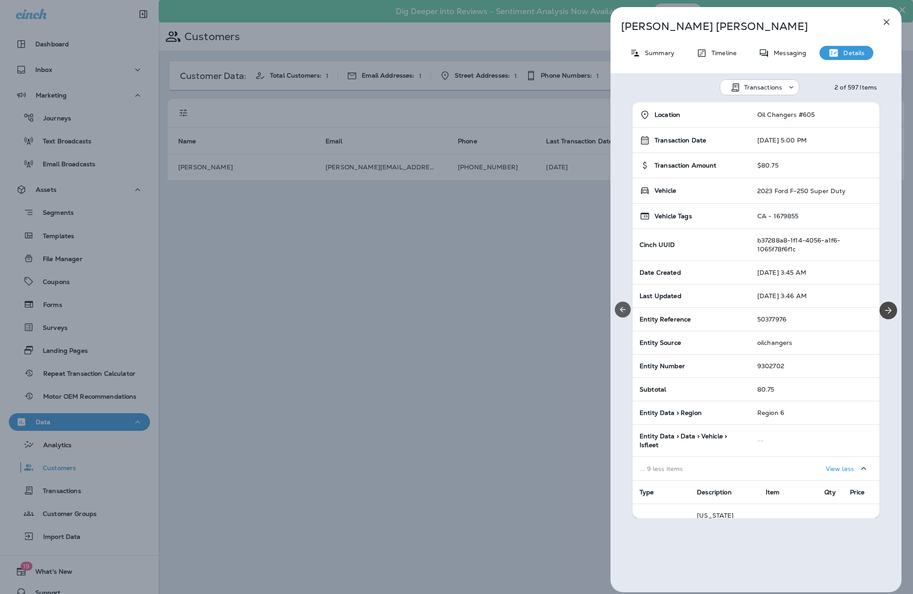
click at [621, 308] on icon "Previous" at bounding box center [623, 309] width 9 height 9
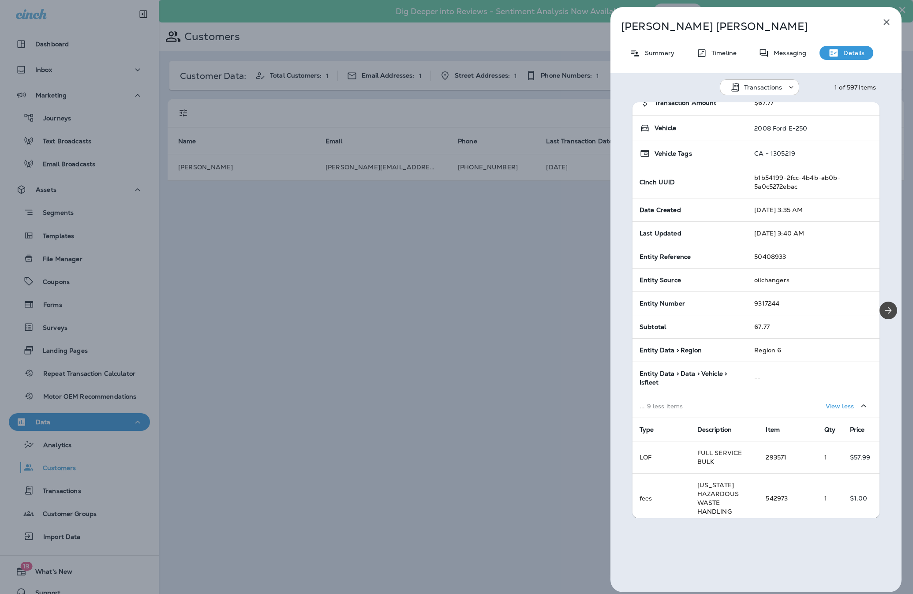
scroll to position [219, 0]
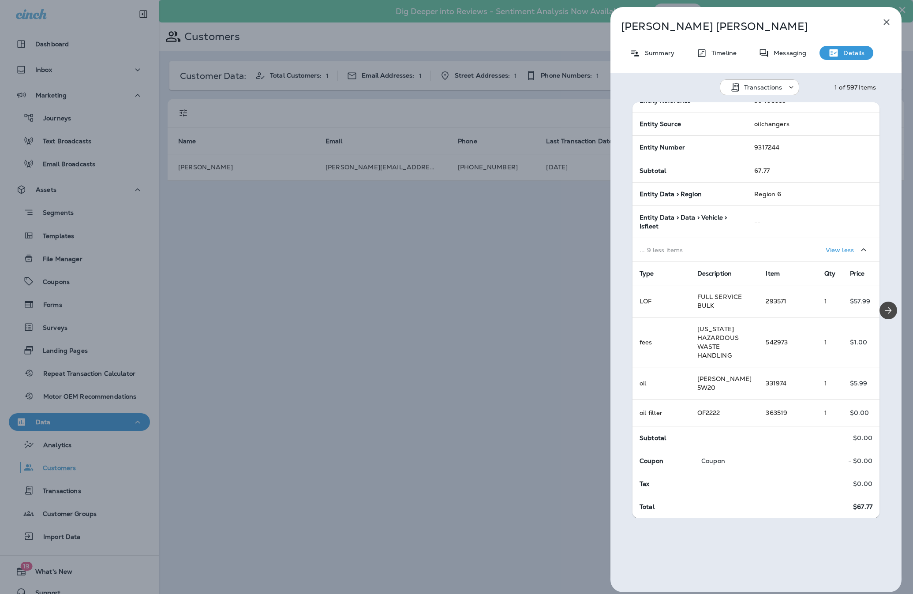
click at [648, 54] on p "Summary" at bounding box center [658, 52] width 34 height 7
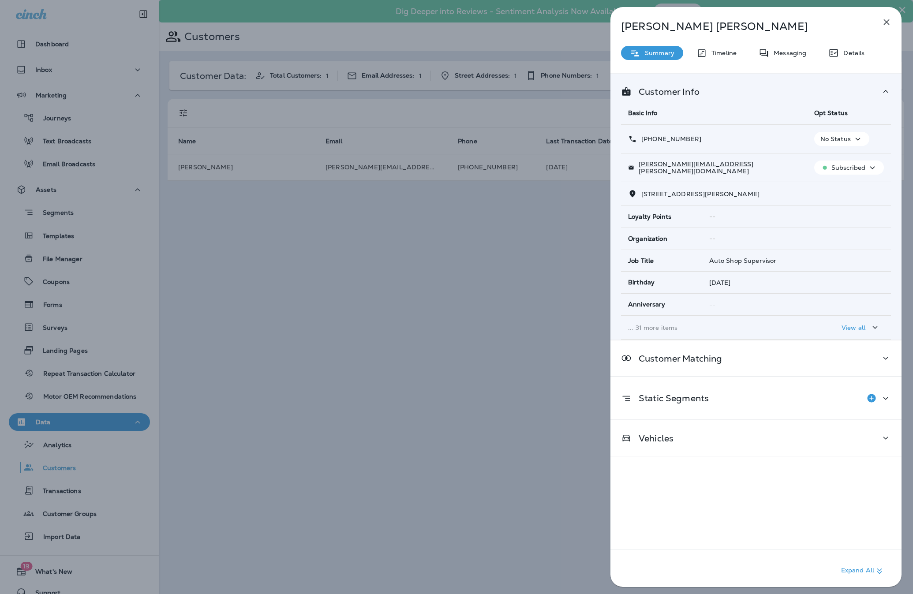
click at [673, 329] on p "... 31 more items" at bounding box center [714, 327] width 172 height 7
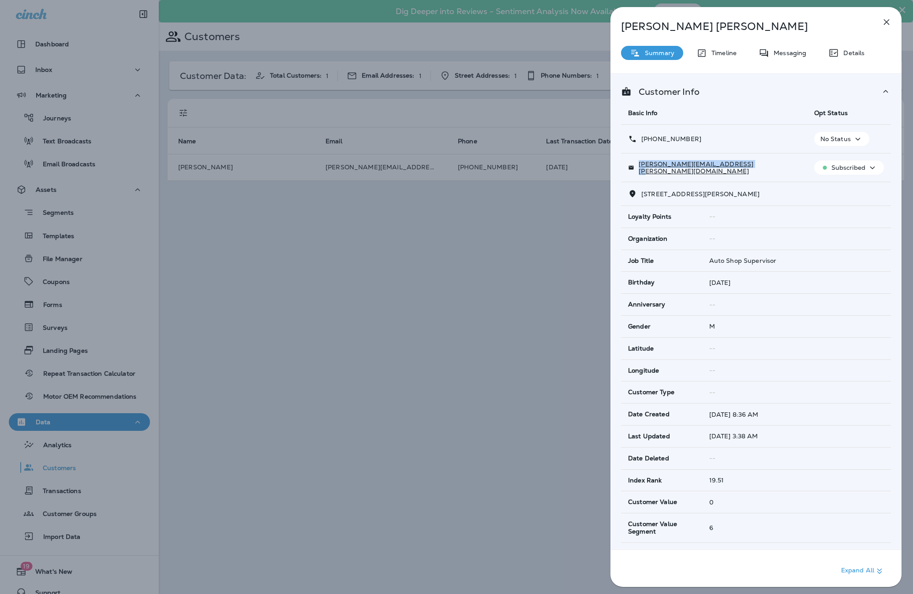
drag, startPoint x: 747, startPoint y: 167, endPoint x: 640, endPoint y: 170, distance: 107.3
click at [640, 170] on div "[PERSON_NAME][EMAIL_ADDRESS][PERSON_NAME][DOMAIN_NAME]" at bounding box center [714, 168] width 172 height 14
copy p "[PERSON_NAME][EMAIL_ADDRESS][PERSON_NAME][DOMAIN_NAME]"
click at [888, 21] on icon "button" at bounding box center [887, 22] width 6 height 6
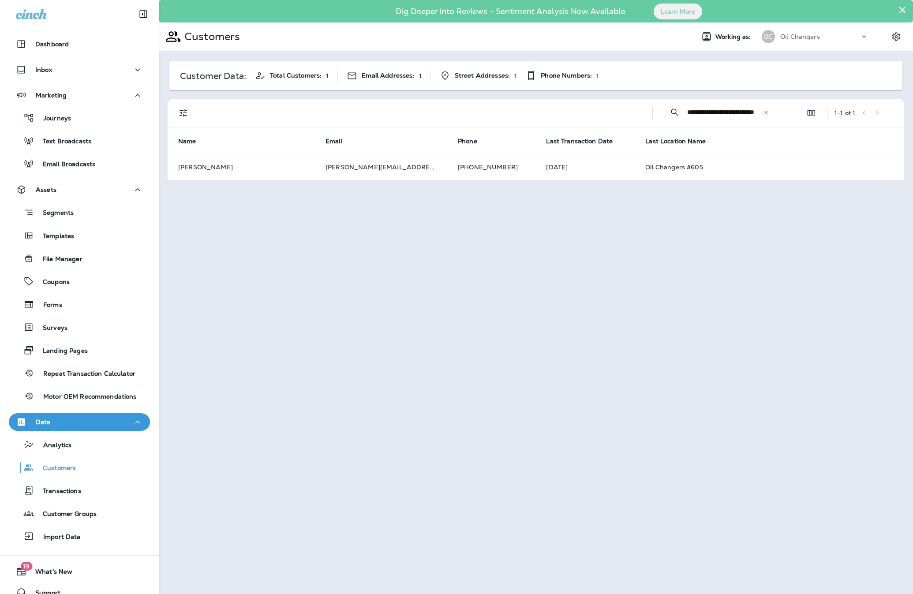
drag, startPoint x: 767, startPoint y: 113, endPoint x: 751, endPoint y: 114, distance: 15.9
click at [767, 113] on icon at bounding box center [767, 112] width 4 height 4
click at [732, 114] on input "text" at bounding box center [733, 112] width 92 height 23
paste input "**********"
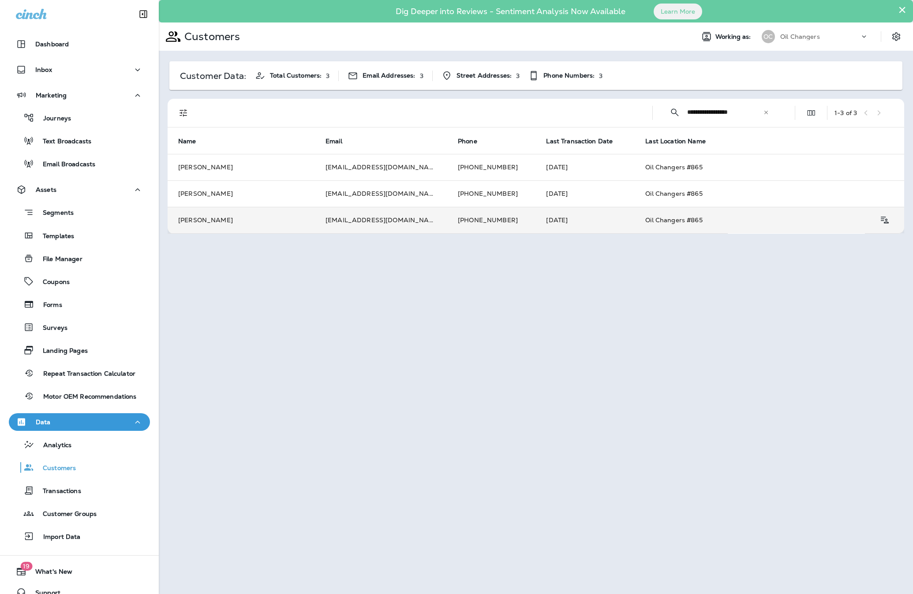
type input "**********"
click at [380, 223] on td "dfried9788@aol.com" at bounding box center [381, 220] width 132 height 26
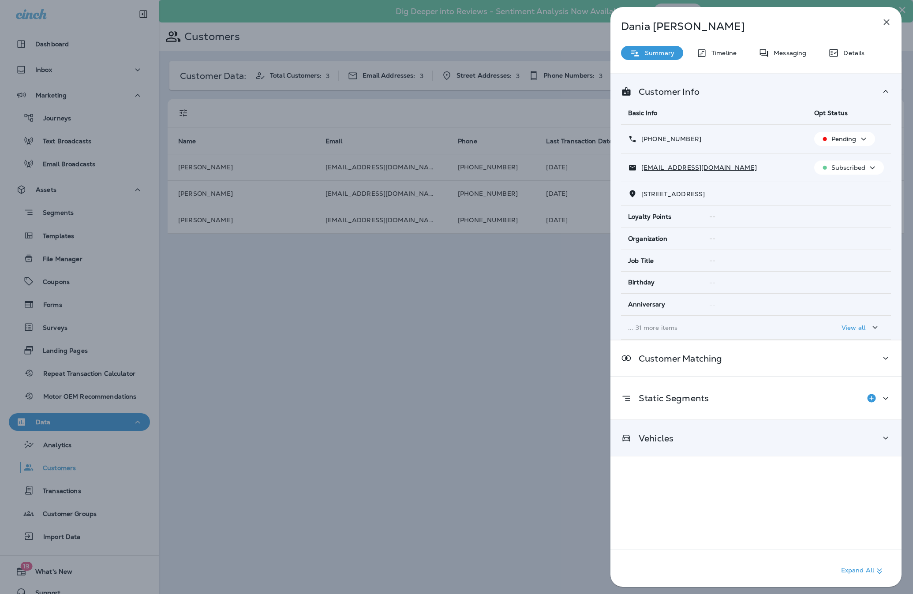
click at [735, 436] on div "Vehicles" at bounding box center [756, 438] width 270 height 11
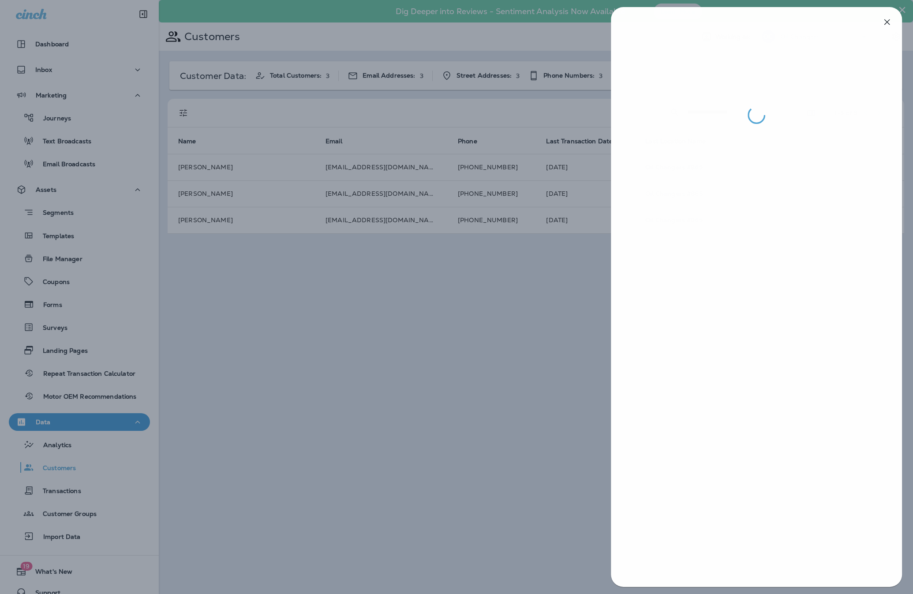
click at [482, 303] on div at bounding box center [456, 297] width 913 height 594
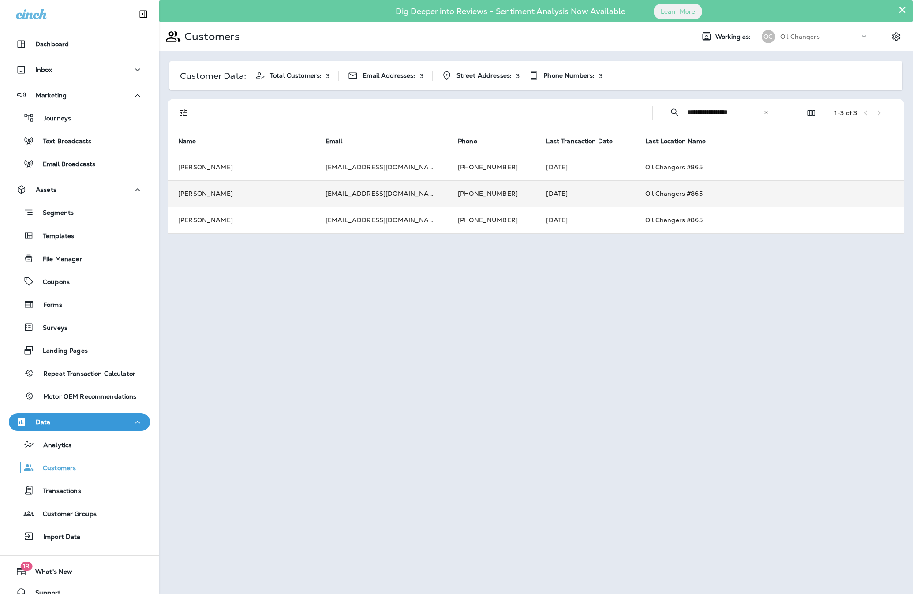
click at [447, 193] on td "+1 (956) 533-1079" at bounding box center [491, 193] width 88 height 26
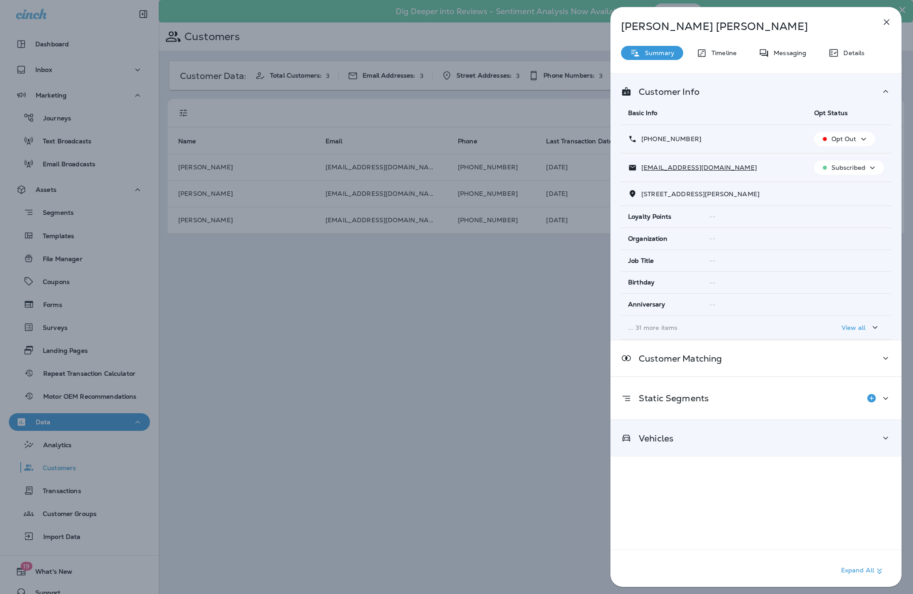
click at [766, 443] on div "Vehicles" at bounding box center [756, 438] width 270 height 11
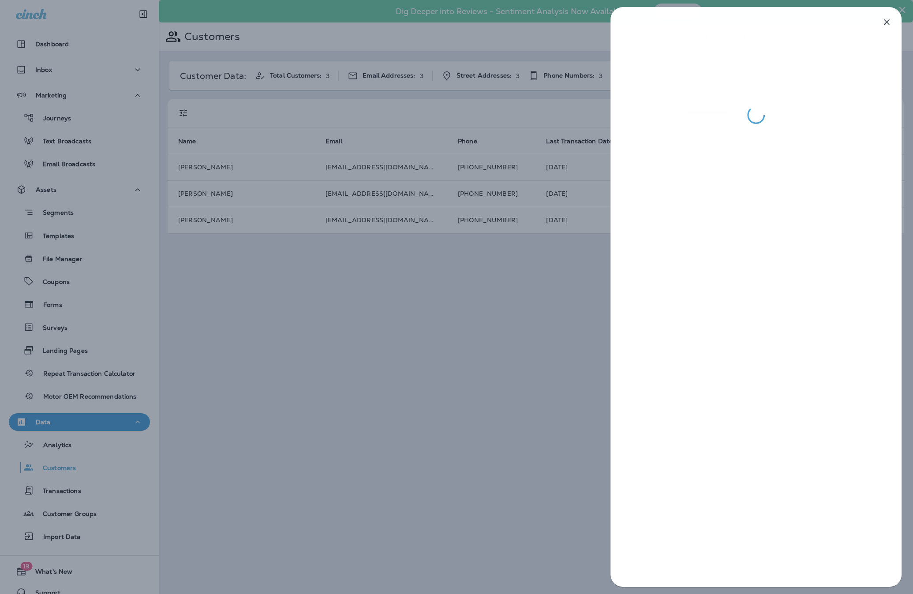
drag, startPoint x: 488, startPoint y: 435, endPoint x: 500, endPoint y: 436, distance: 11.5
click at [488, 435] on div at bounding box center [456, 297] width 913 height 594
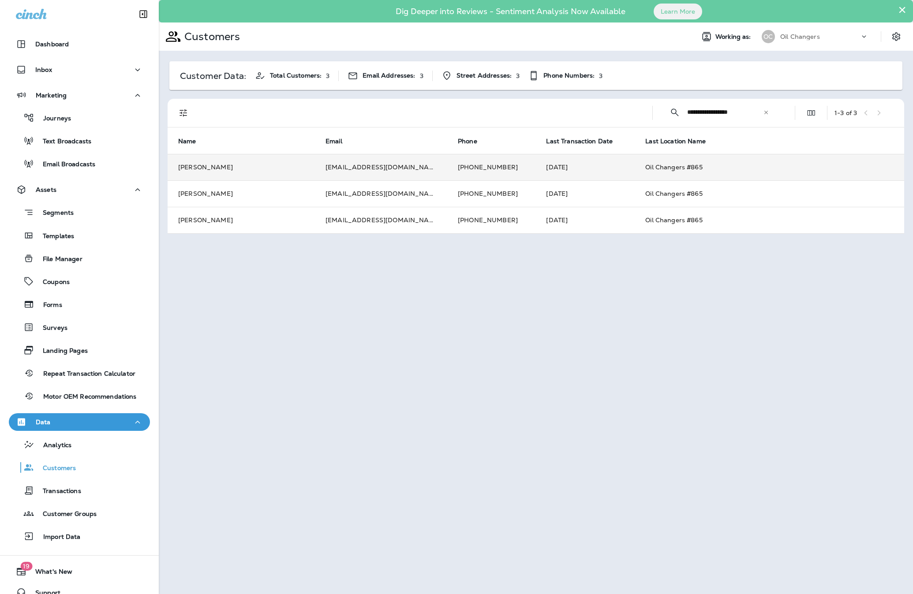
click at [337, 165] on td "dfried9788@aol.com" at bounding box center [381, 167] width 132 height 26
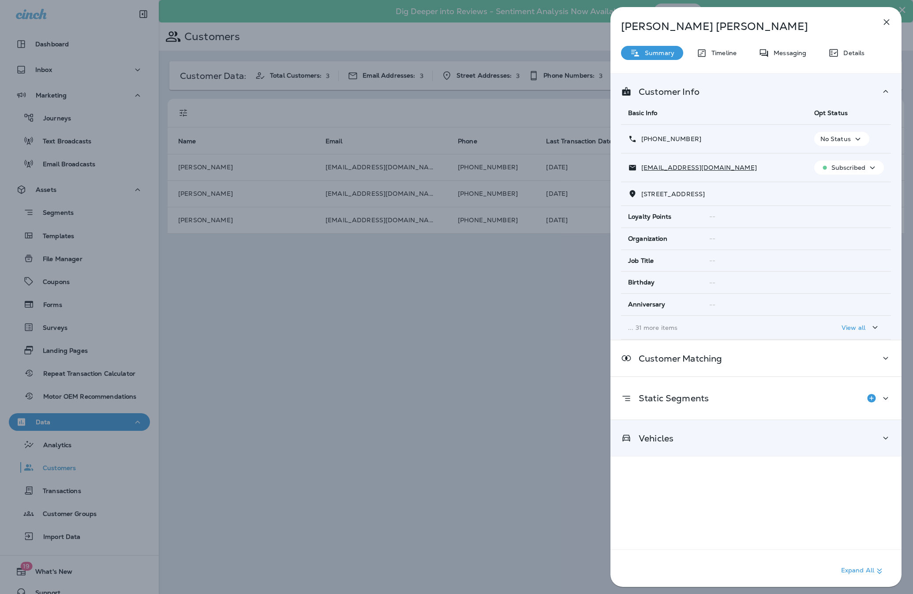
click at [689, 435] on div "Vehicles" at bounding box center [756, 438] width 270 height 11
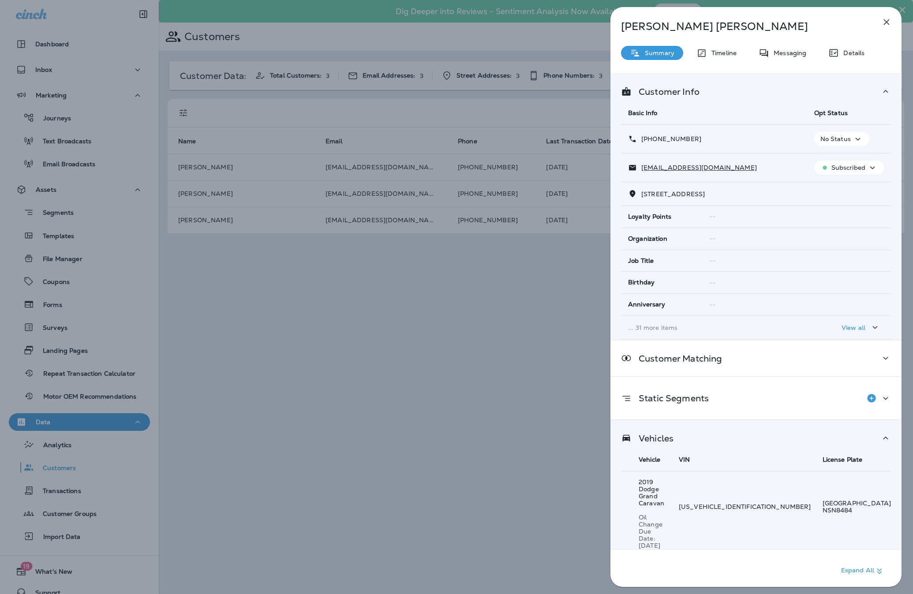
click at [509, 376] on div "Dennis Bush Summary Timeline Messaging Details Customer Info Basic Info Opt Sta…" at bounding box center [456, 297] width 913 height 594
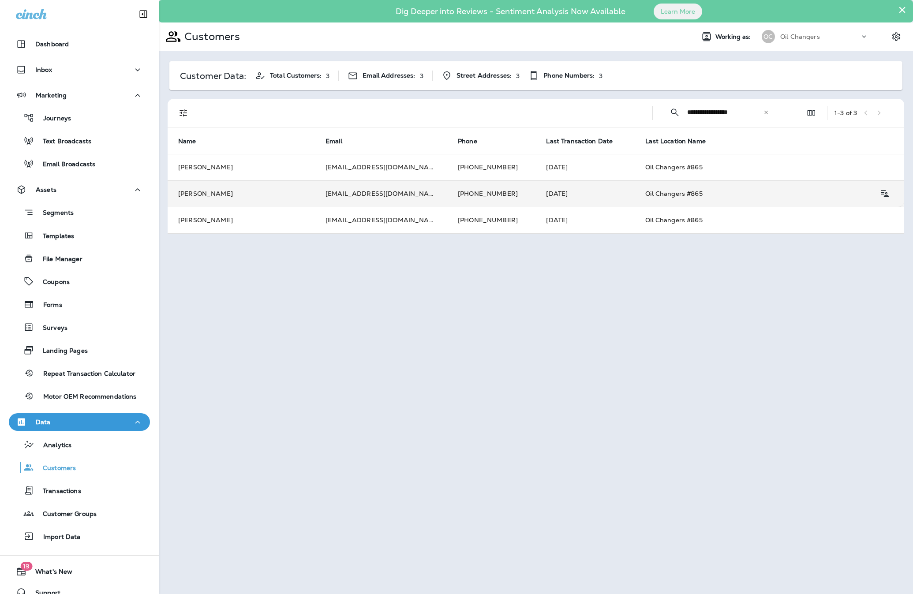
click at [257, 195] on td "Terri Drefke" at bounding box center [241, 193] width 147 height 26
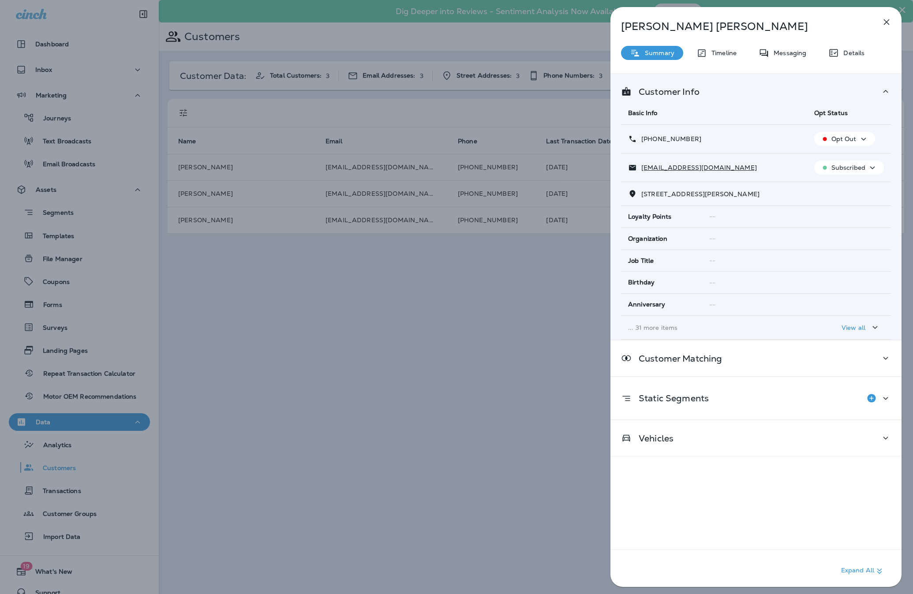
click at [738, 237] on div "--" at bounding box center [797, 238] width 175 height 7
click at [508, 377] on div "Terri Drefke Summary Timeline Messaging Details Customer Info Basic Info Opt St…" at bounding box center [456, 297] width 913 height 594
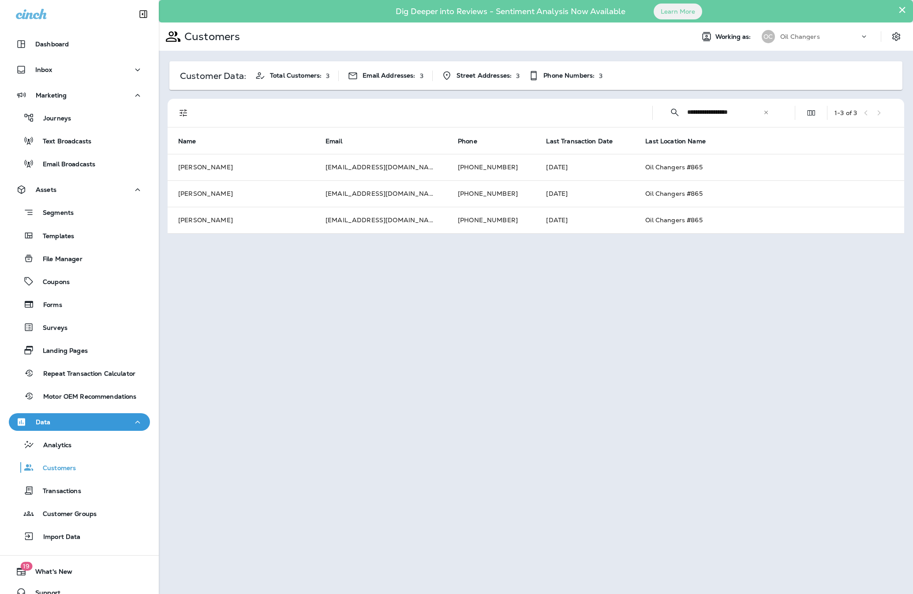
click at [765, 114] on icon at bounding box center [766, 112] width 6 height 6
click at [736, 111] on input "text" at bounding box center [733, 112] width 92 height 23
paste input "**********"
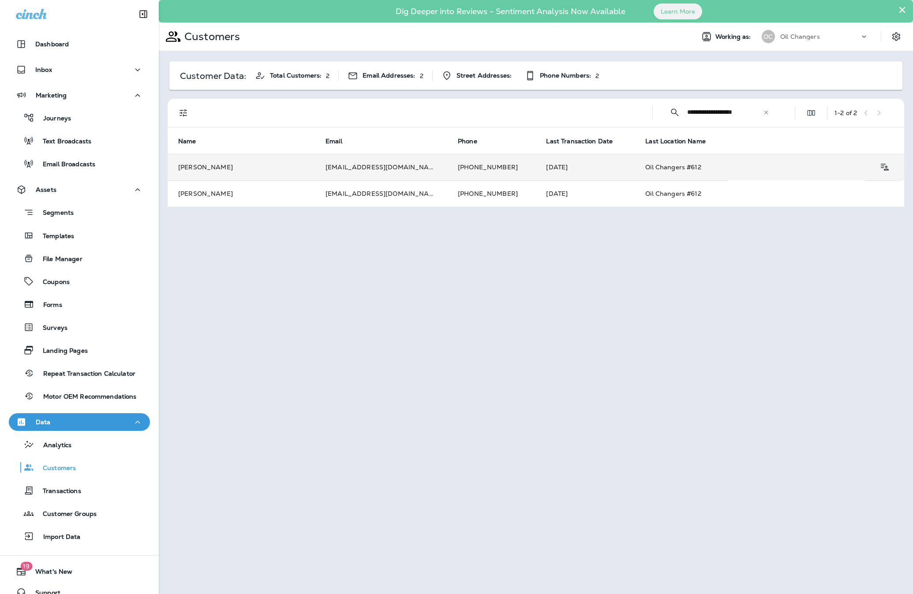
type input "**********"
click at [447, 174] on td "+1 (925) 339-0343" at bounding box center [491, 167] width 88 height 26
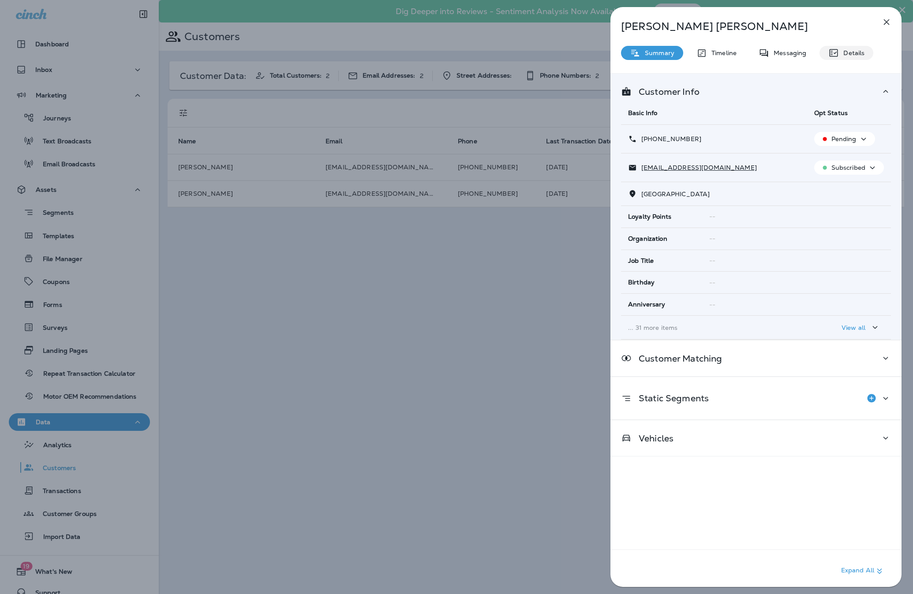
click at [841, 53] on p "Details" at bounding box center [852, 52] width 26 height 7
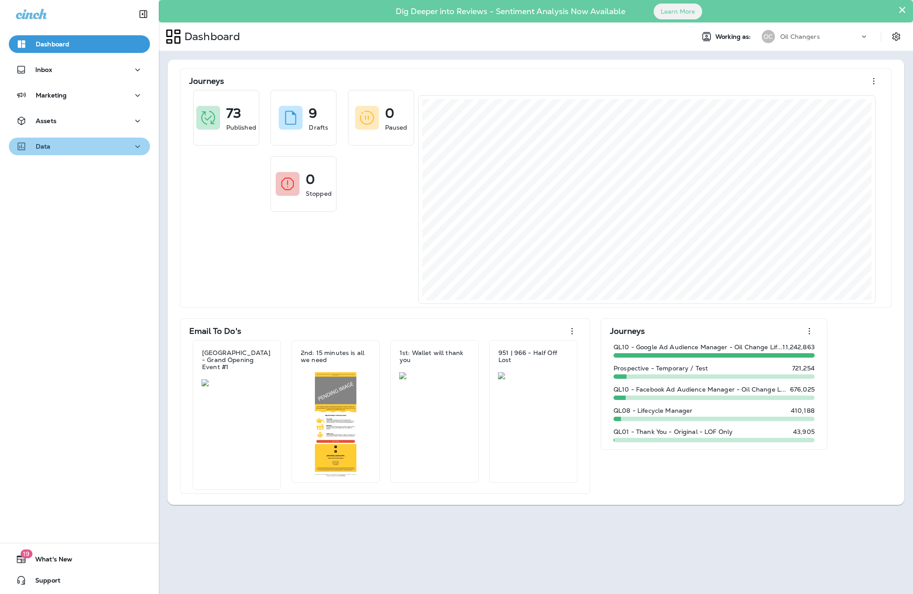
click at [84, 148] on div "Data" at bounding box center [79, 146] width 127 height 11
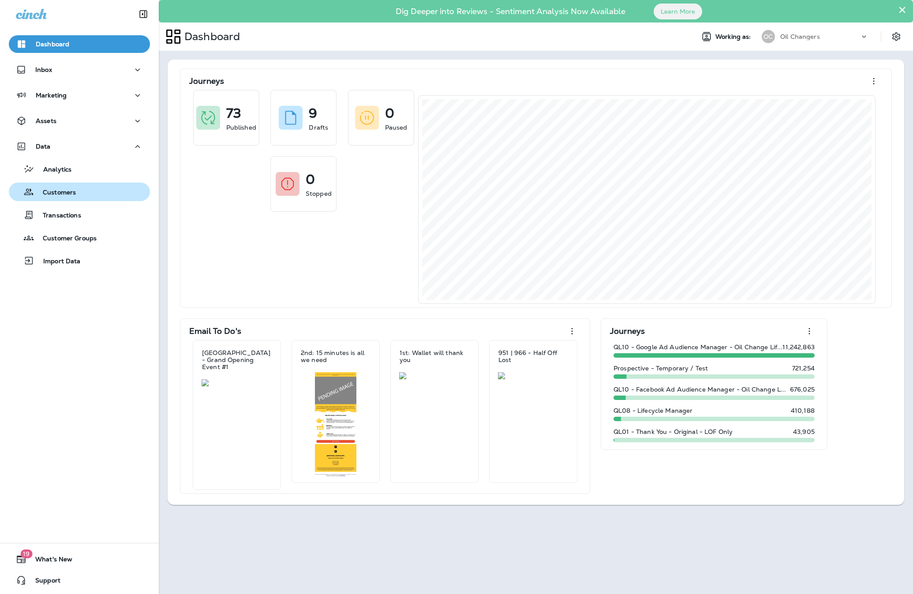
drag, startPoint x: 64, startPoint y: 191, endPoint x: 56, endPoint y: 188, distance: 8.4
click at [64, 191] on p "Customers" at bounding box center [55, 193] width 42 height 8
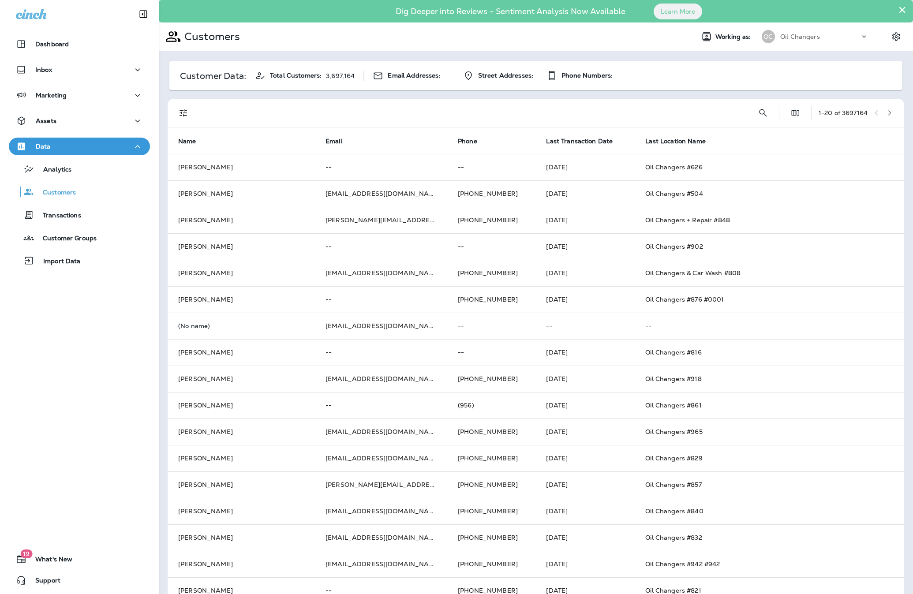
click at [774, 111] on div "1 - 20 of 3697164" at bounding box center [538, 113] width 726 height 28
click at [762, 111] on icon "Search Customers" at bounding box center [763, 113] width 8 height 8
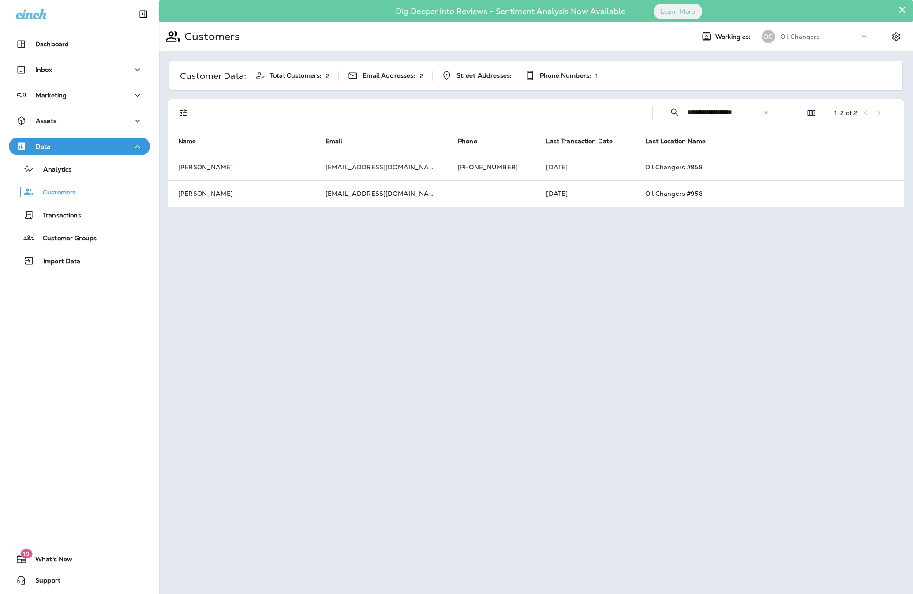
type input "**********"
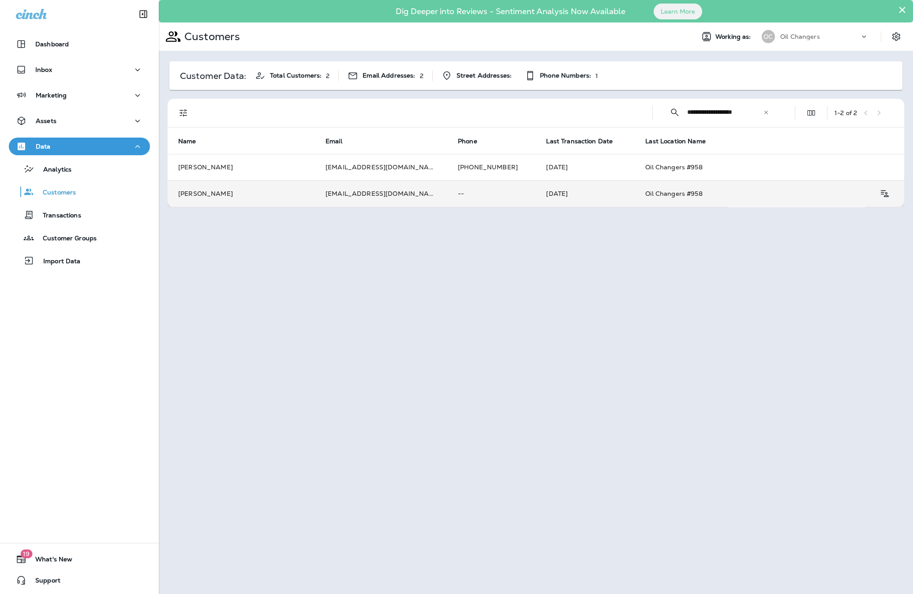
click at [342, 190] on td "lorickmiller@aol.com" at bounding box center [381, 193] width 132 height 26
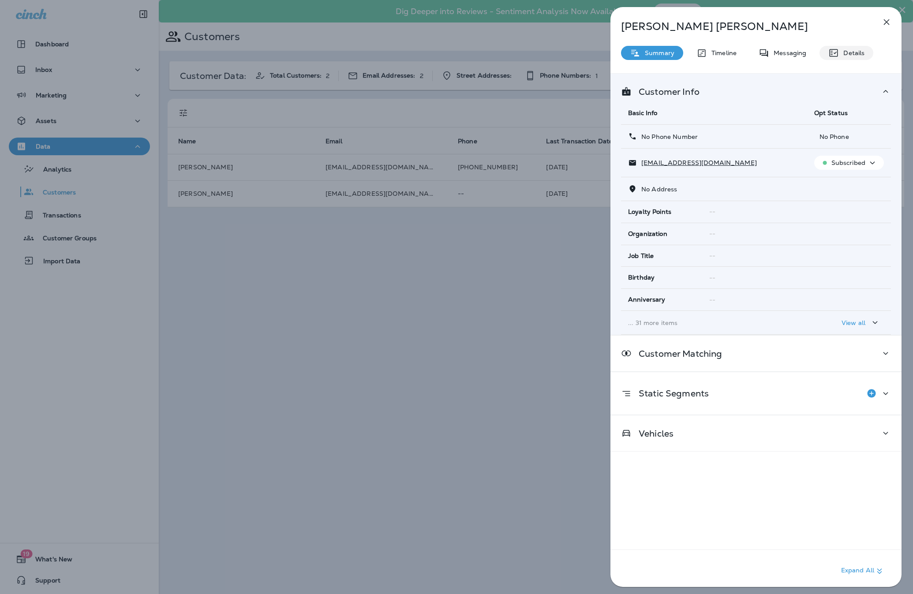
click at [853, 54] on p "Details" at bounding box center [852, 52] width 26 height 7
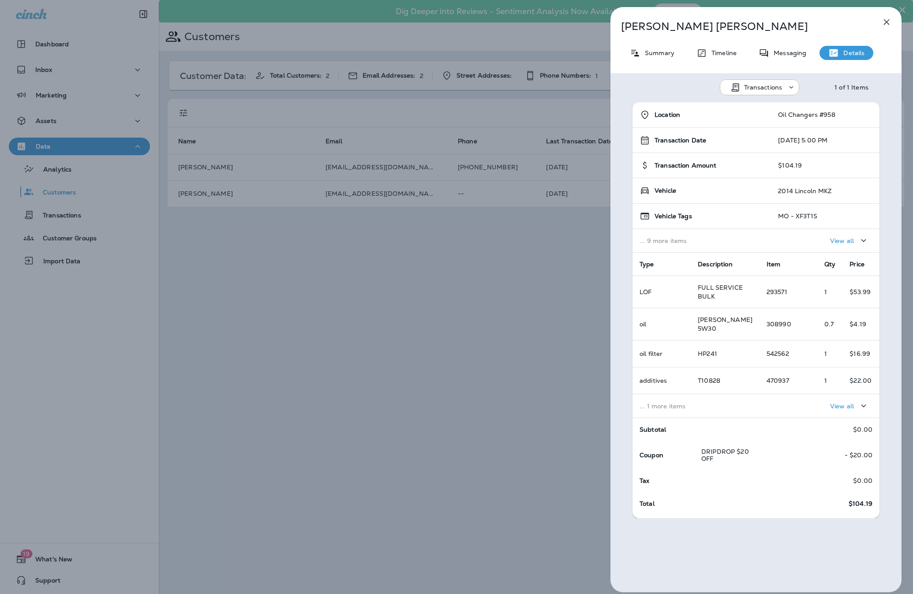
click at [845, 239] on p "View all" at bounding box center [842, 240] width 24 height 7
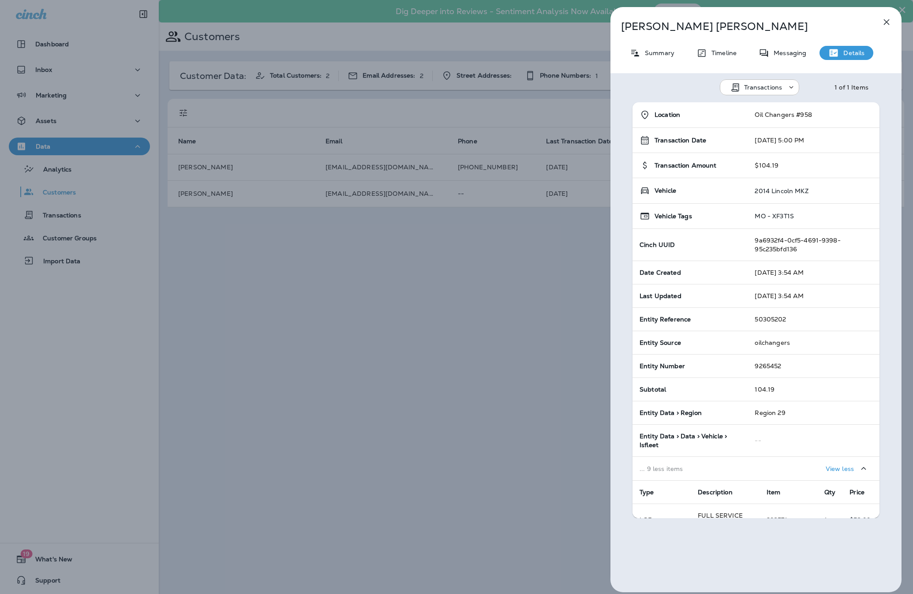
drag, startPoint x: 771, startPoint y: 217, endPoint x: 799, endPoint y: 216, distance: 27.8
click at [799, 216] on div "MO - XF3T1S" at bounding box center [814, 216] width 118 height 7
drag, startPoint x: 794, startPoint y: 216, endPoint x: 773, endPoint y: 215, distance: 21.2
click at [775, 215] on div "MO - XF3T1S" at bounding box center [814, 216] width 118 height 7
drag, startPoint x: 771, startPoint y: 215, endPoint x: 790, endPoint y: 210, distance: 20.0
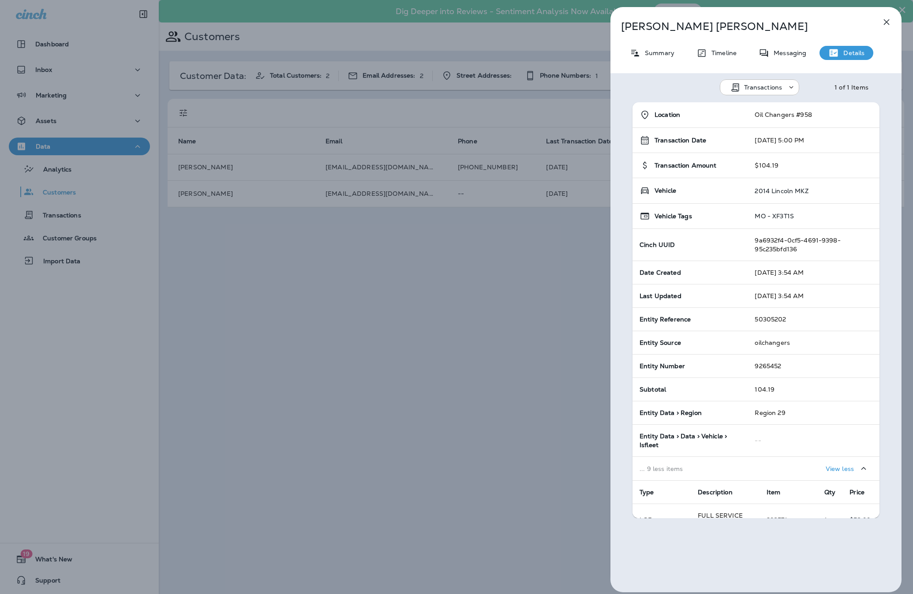
click at [790, 210] on td "MO - XF3T1S" at bounding box center [814, 216] width 132 height 25
